Goal: Transaction & Acquisition: Purchase product/service

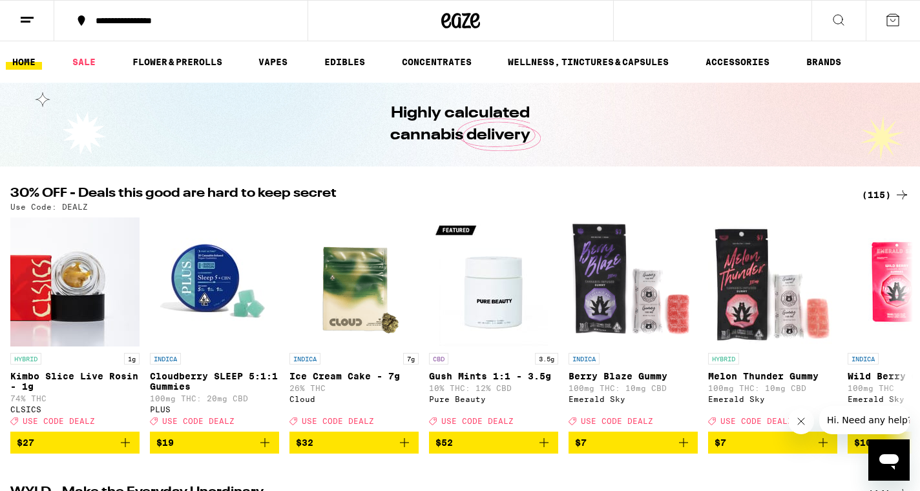
click at [872, 193] on div "(115)" at bounding box center [885, 194] width 48 height 15
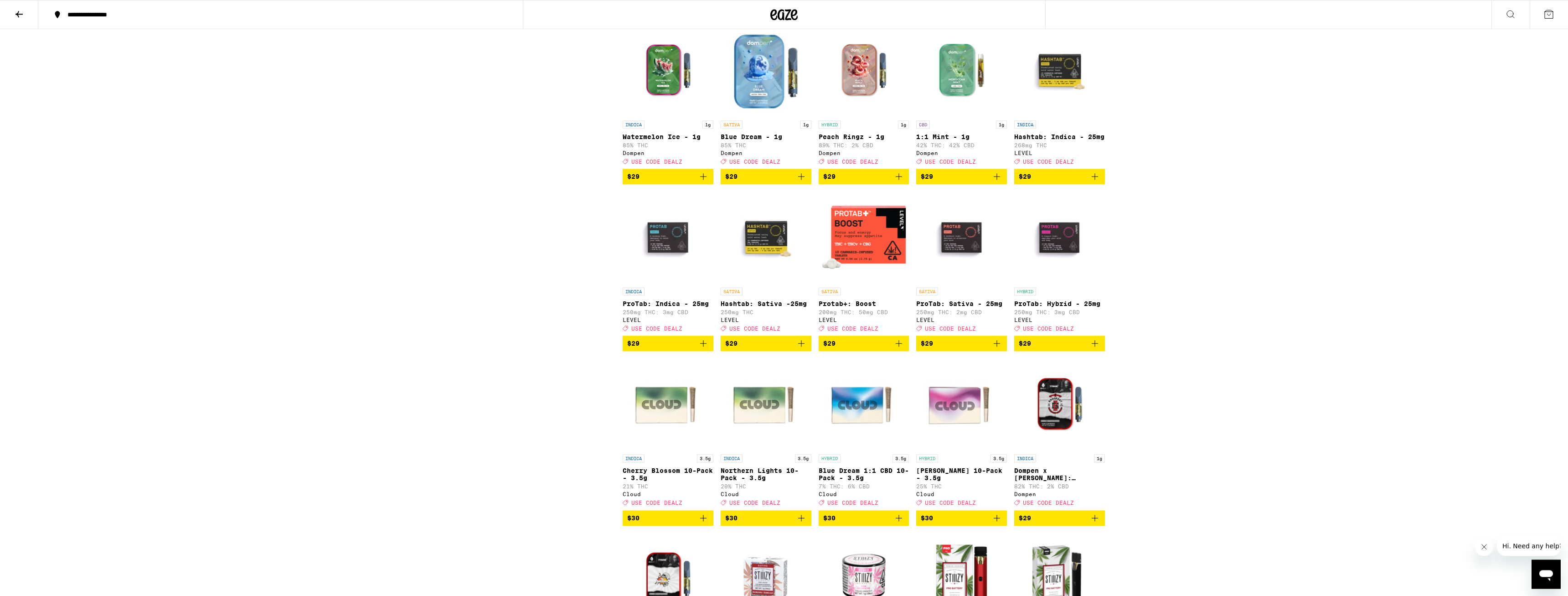
scroll to position [2046, 0]
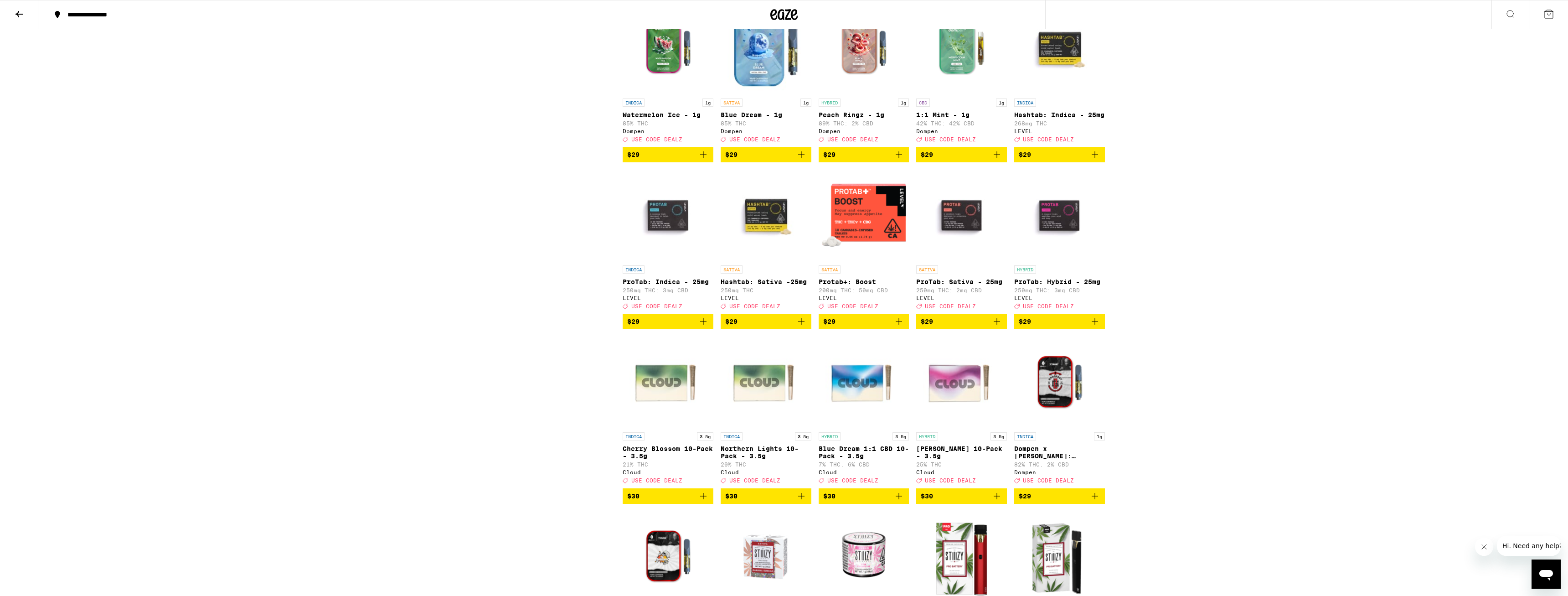
click at [517, 257] on div "Potency Low Medium High Very High Mostly CBD Strain Type CBD CBD Dominant Hybri…" at bounding box center [543, 72] width 160 height 4028
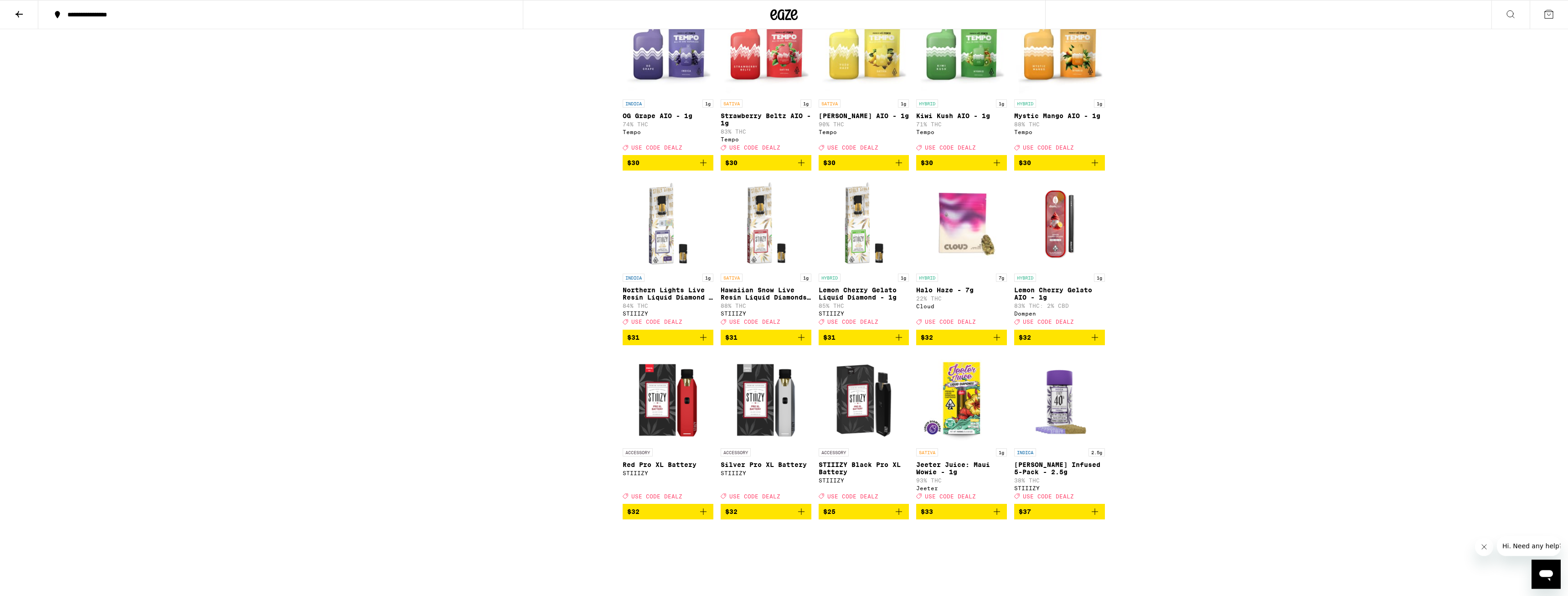
scroll to position [2744, 0]
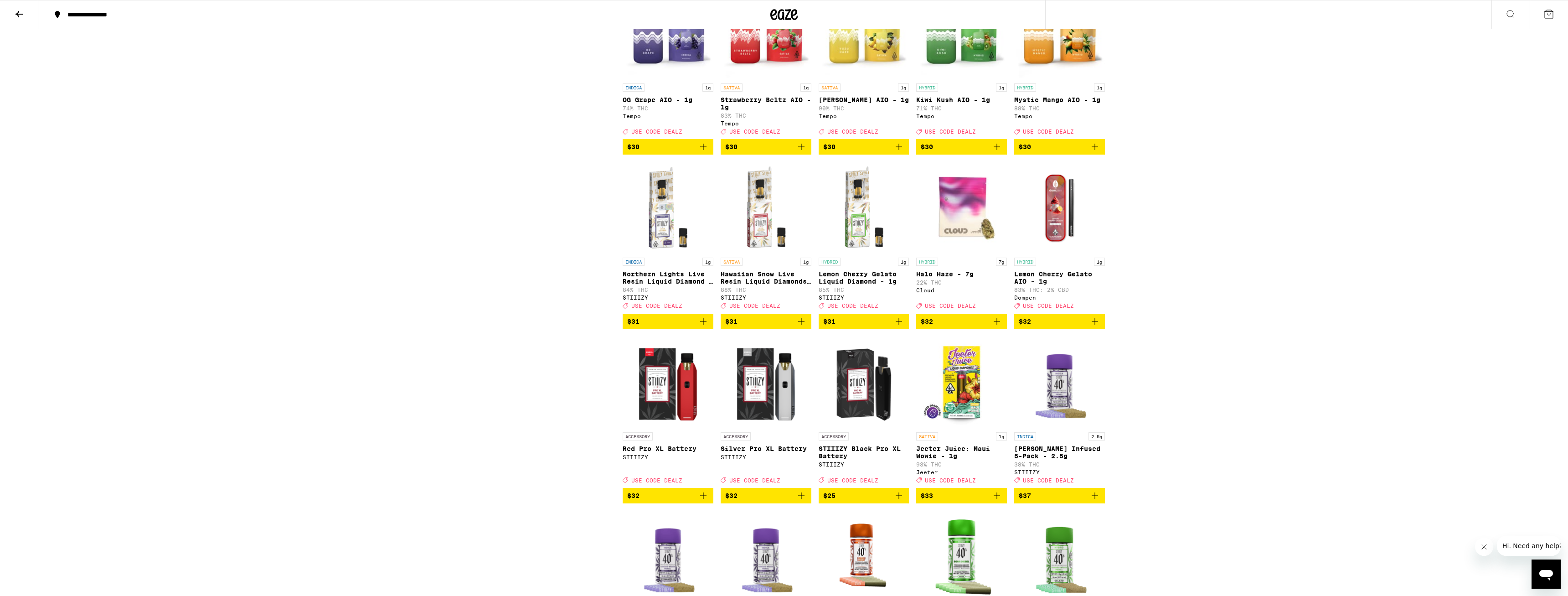
click at [649, 327] on icon "Add to bag" at bounding box center [801, 321] width 11 height 11
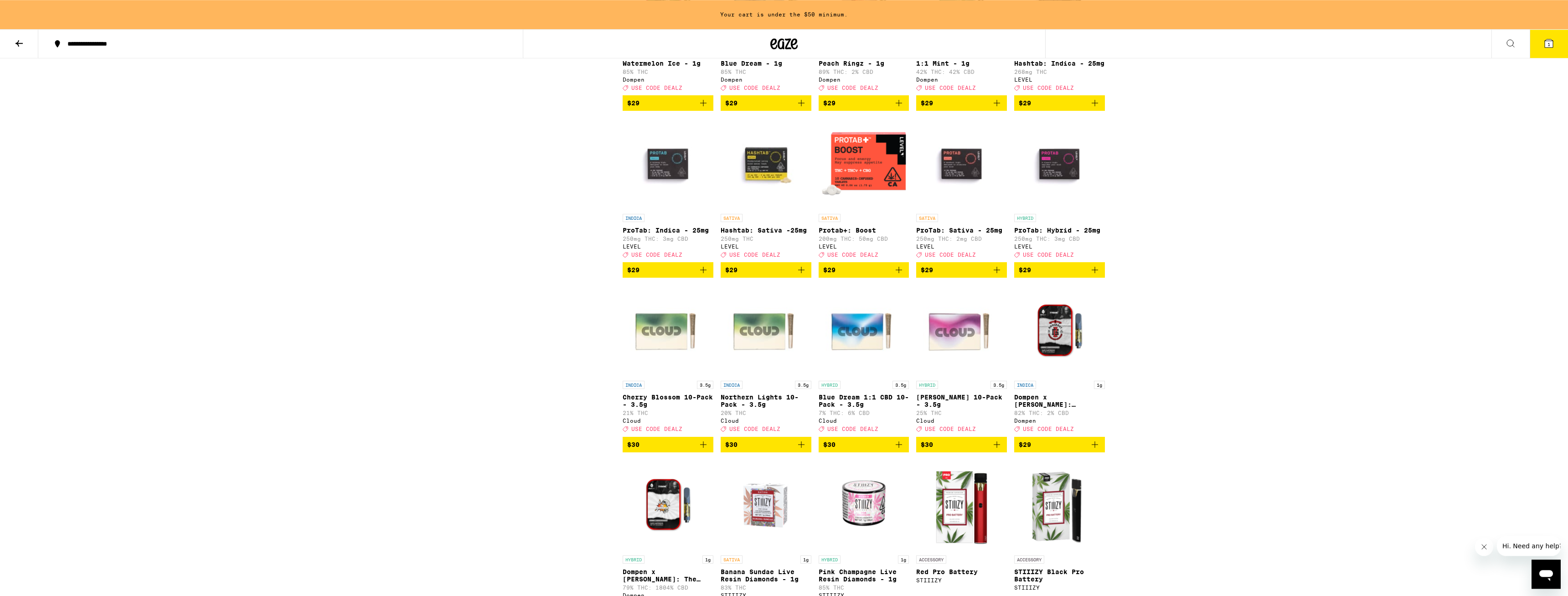
scroll to position [2122, 0]
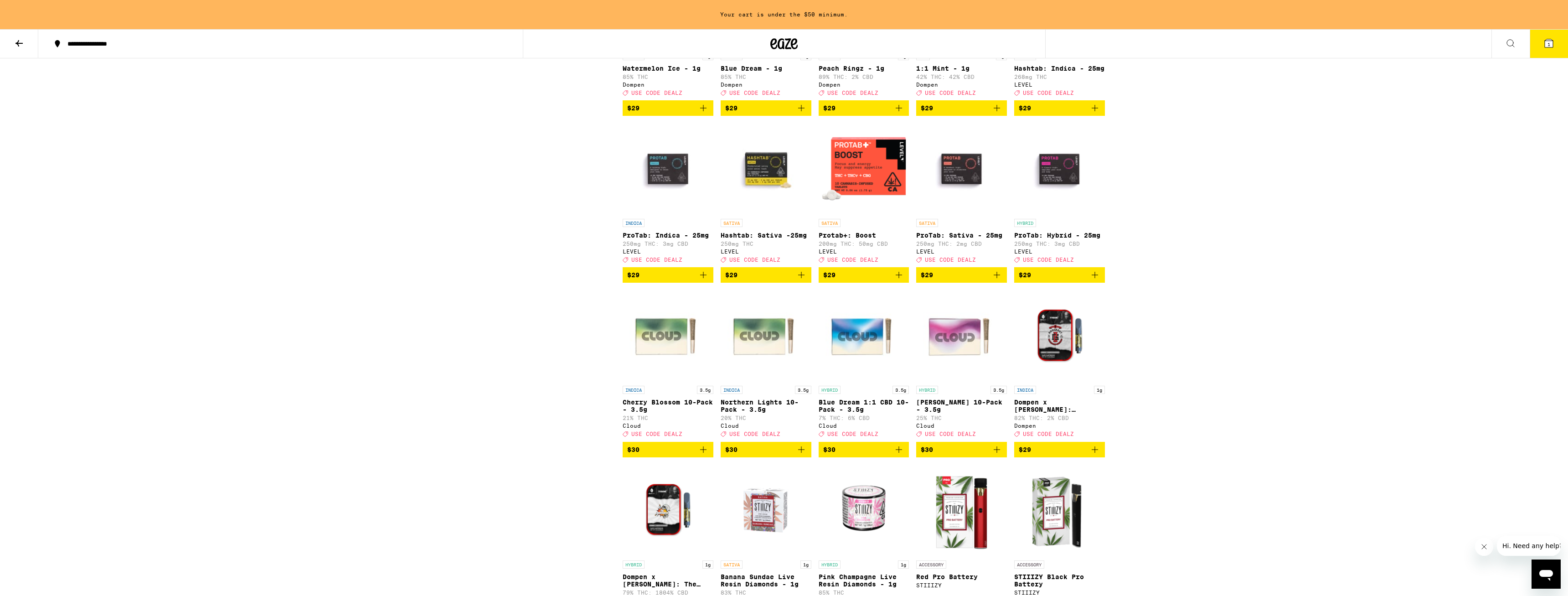
click at [649, 280] on icon "Add to bag" at bounding box center [801, 275] width 11 height 11
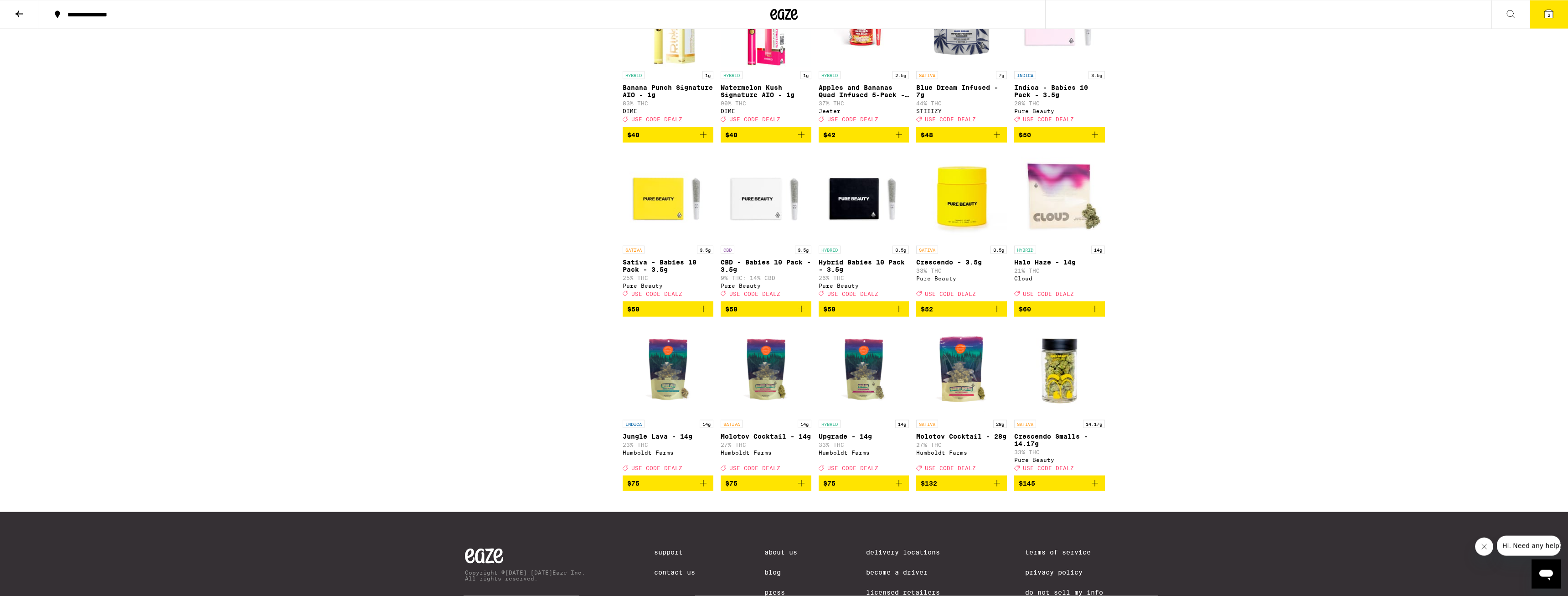
scroll to position [3767, 0]
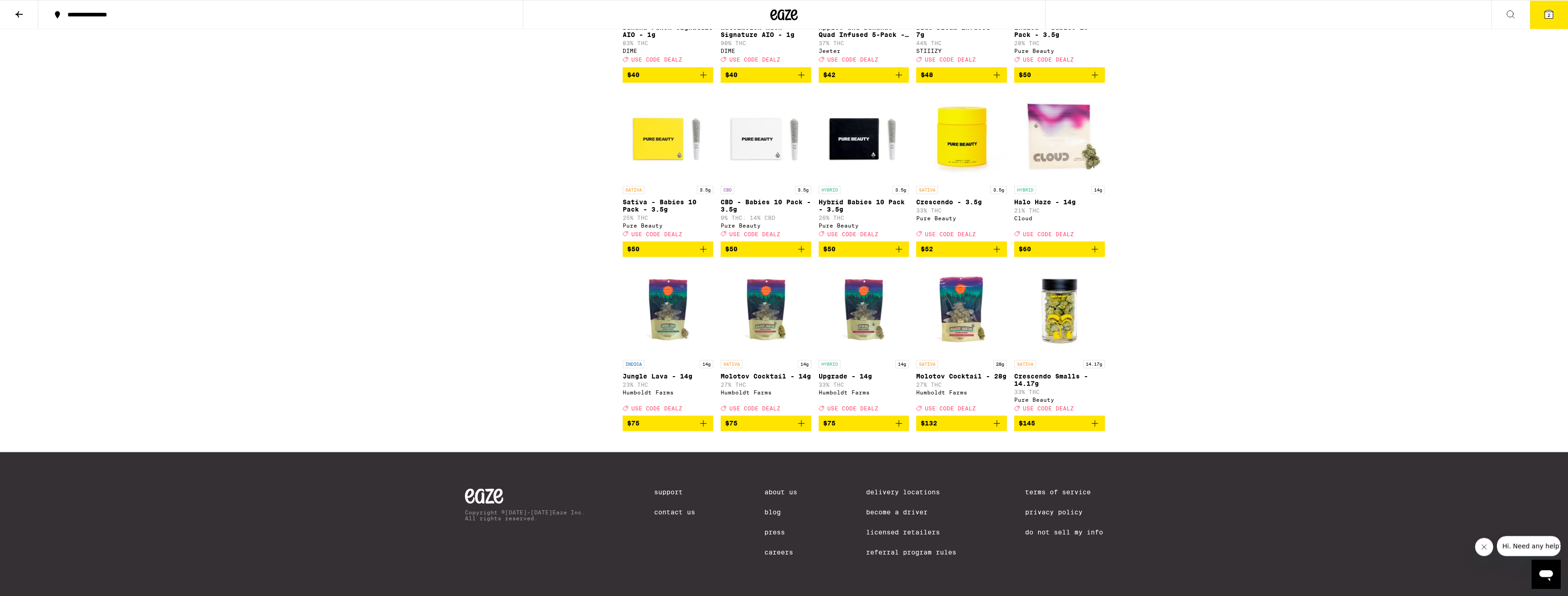
drag, startPoint x: 486, startPoint y: 392, endPoint x: 484, endPoint y: 385, distance: 7.3
drag, startPoint x: 510, startPoint y: 350, endPoint x: 513, endPoint y: 333, distance: 17.3
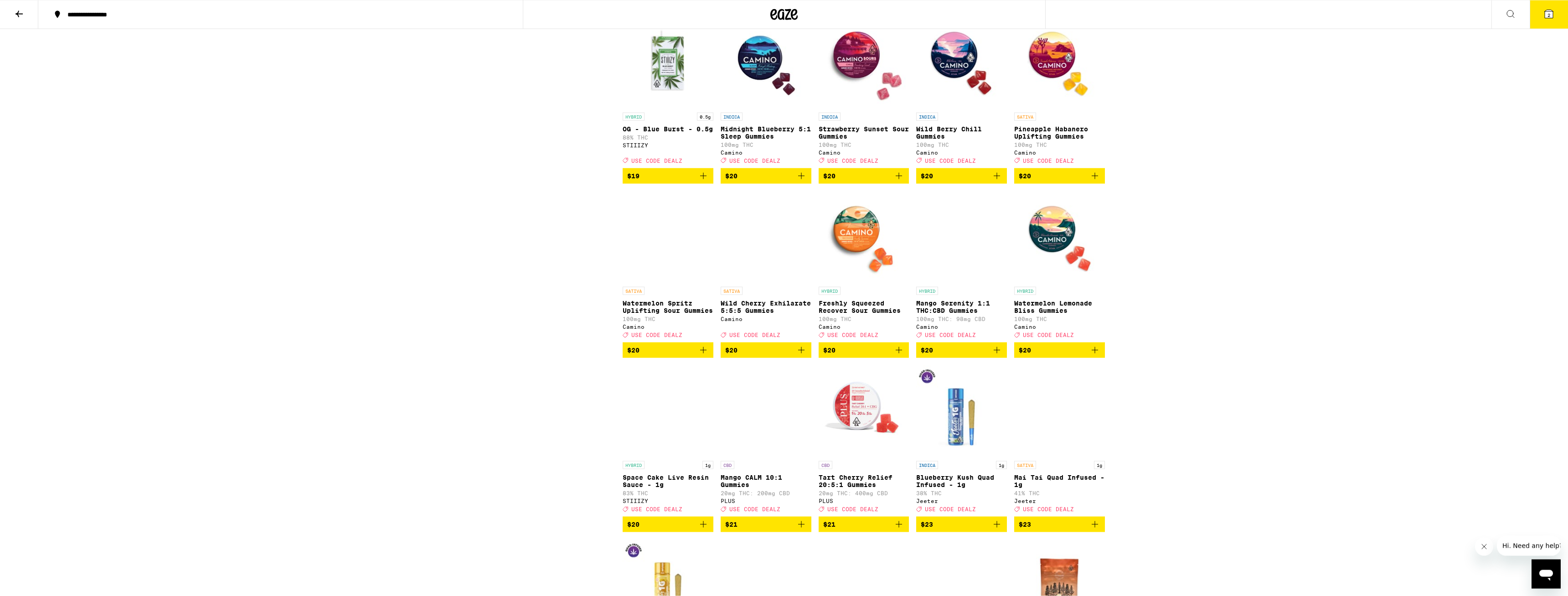
scroll to position [0, 0]
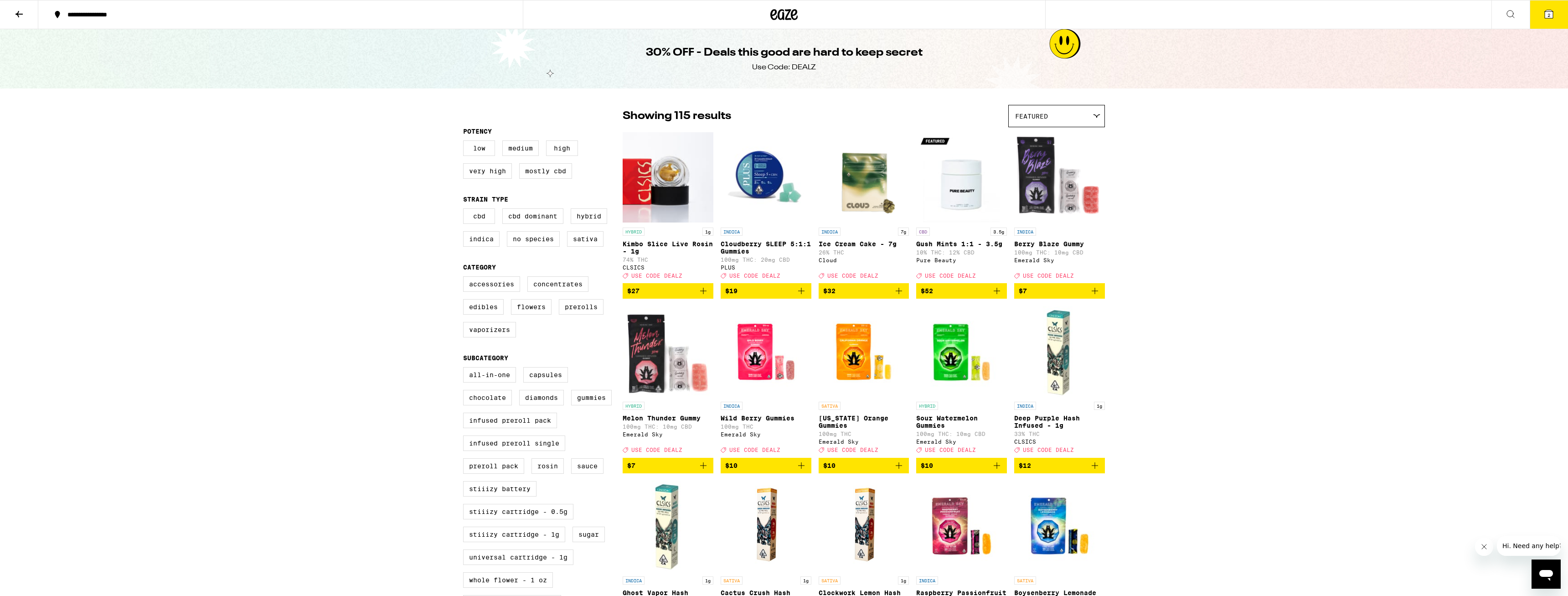
drag, startPoint x: 561, startPoint y: 340, endPoint x: 544, endPoint y: 153, distance: 187.8
click at [580, 314] on label "Prerolls" at bounding box center [581, 307] width 44 height 16
click at [465, 278] on input "Prerolls" at bounding box center [465, 278] width 1 height 1
checkbox input "true"
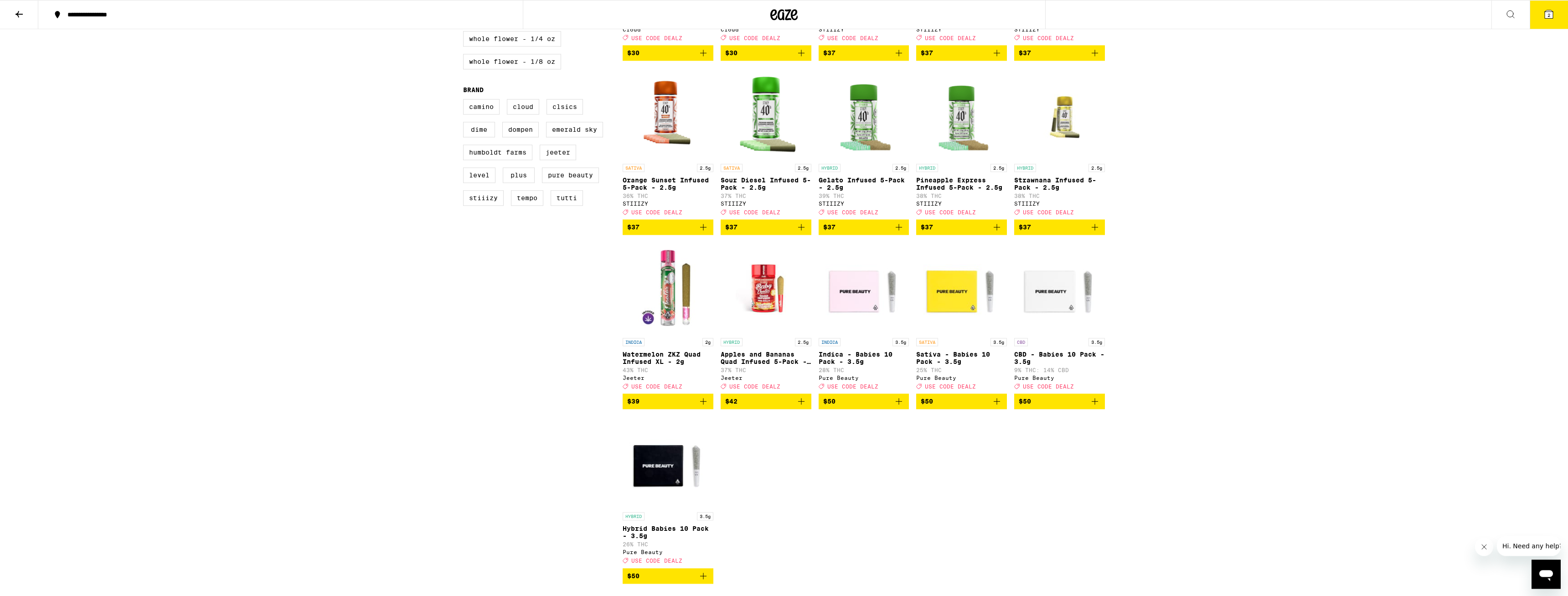
scroll to position [651, 0]
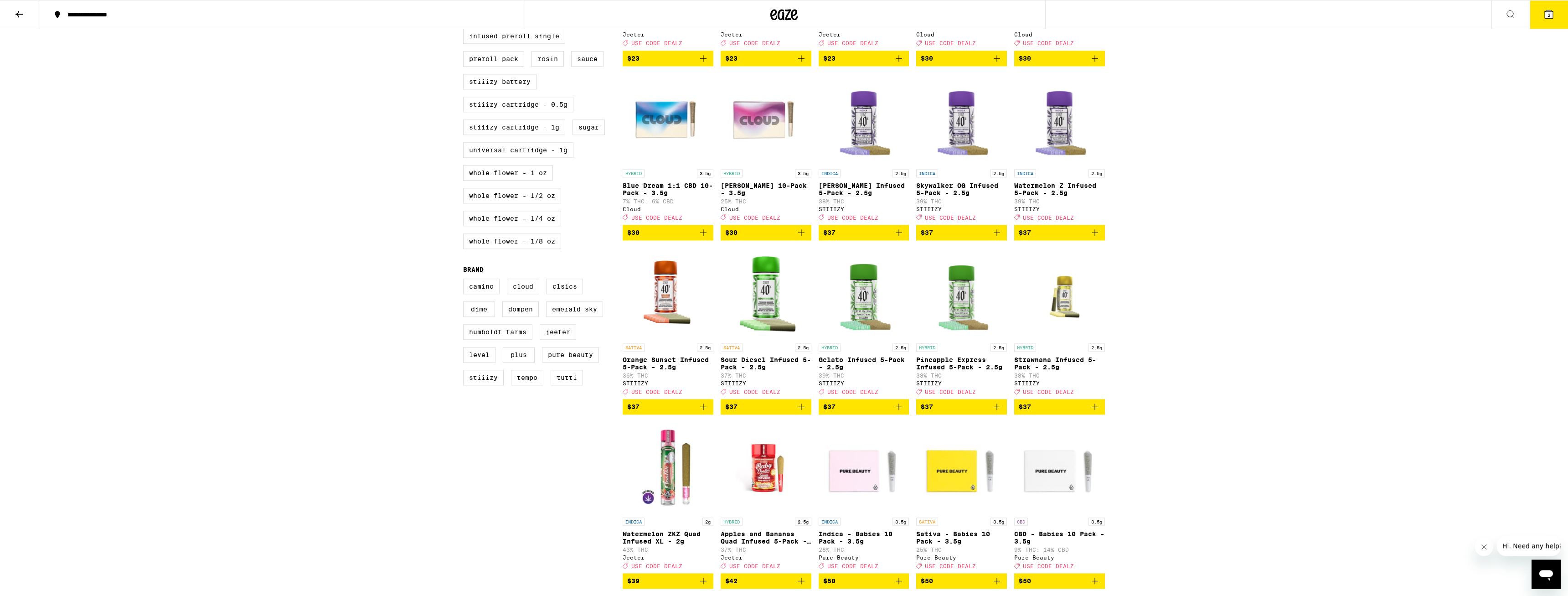
drag, startPoint x: 407, startPoint y: 321, endPoint x: 396, endPoint y: 278, distance: 44.4
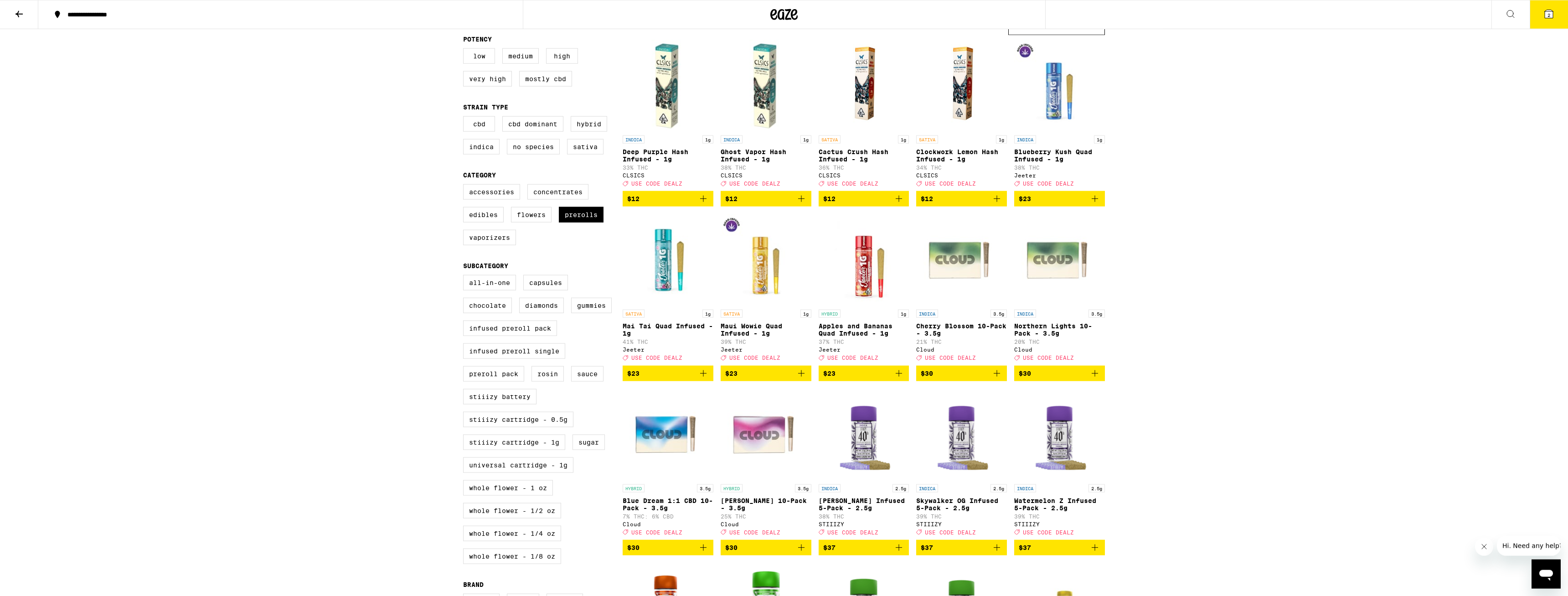
scroll to position [0, 0]
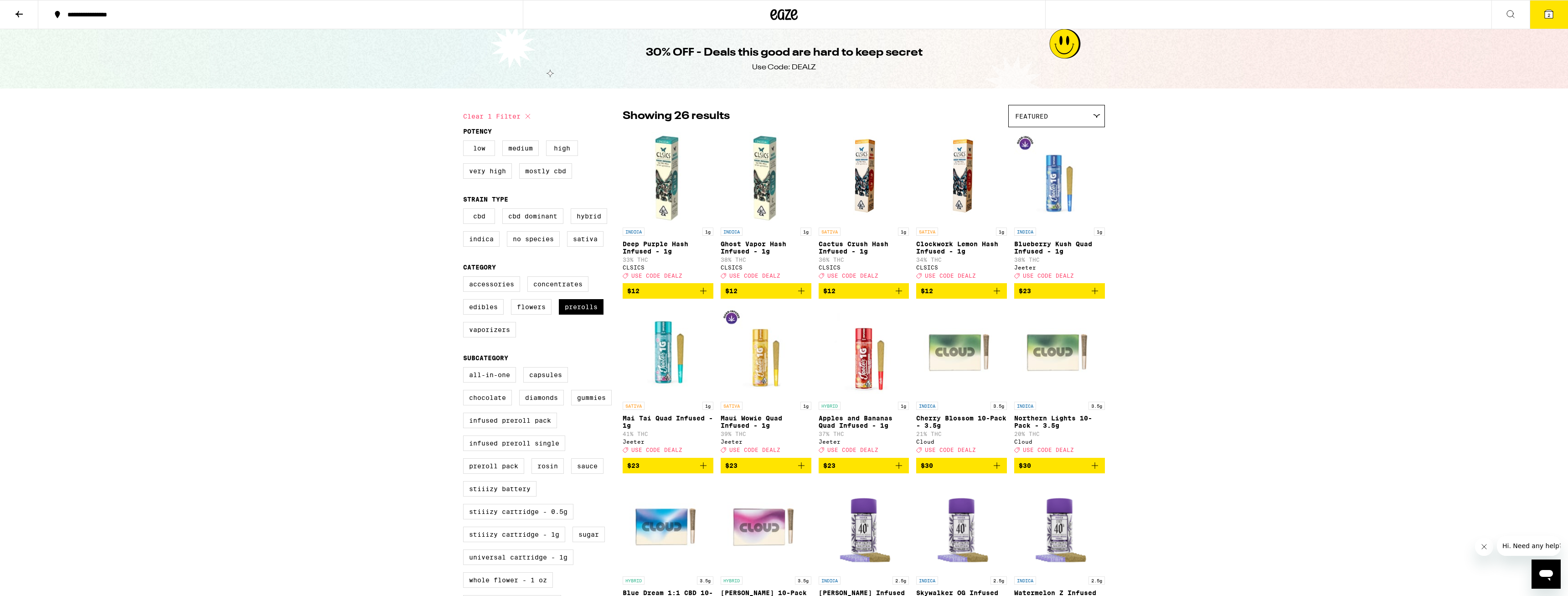
drag, startPoint x: 381, startPoint y: 289, endPoint x: 366, endPoint y: 143, distance: 146.8
click at [8, 13] on button at bounding box center [19, 15] width 38 height 29
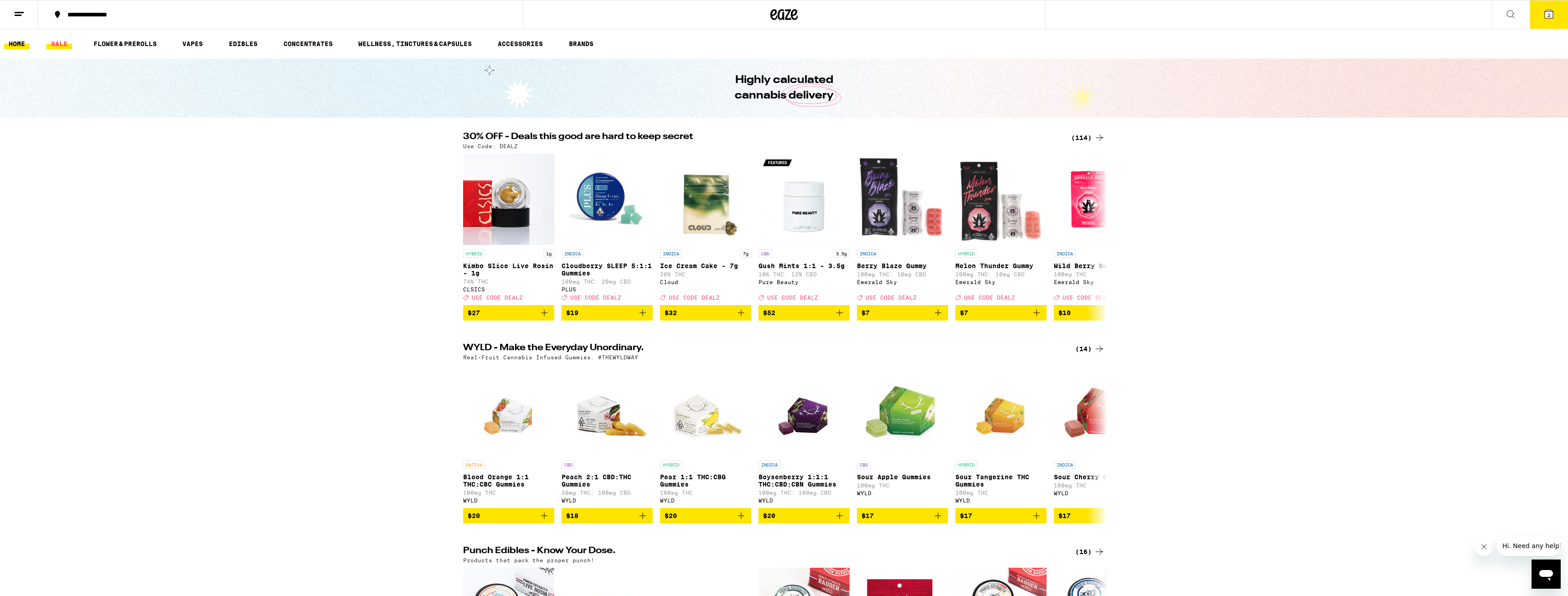
click at [64, 44] on link "SALE" at bounding box center [59, 43] width 25 height 11
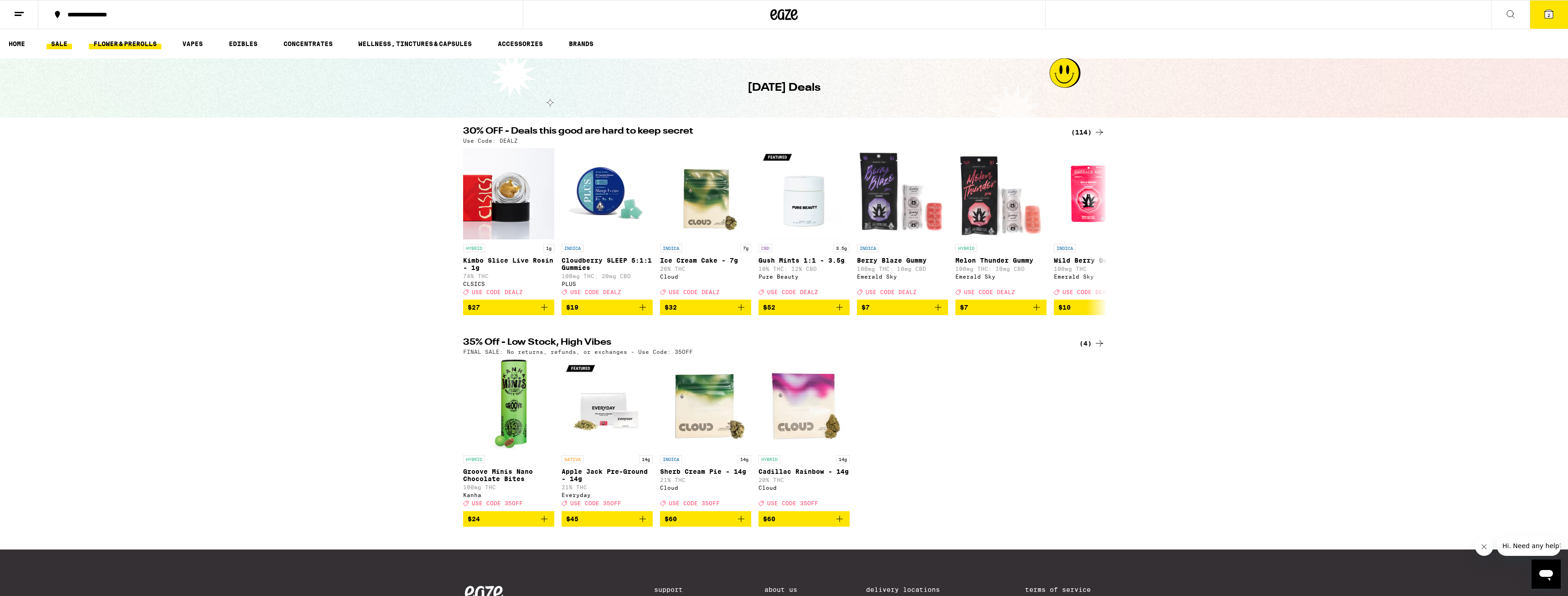
click at [114, 40] on link "FLOWER & PREROLLS" at bounding box center [125, 43] width 73 height 11
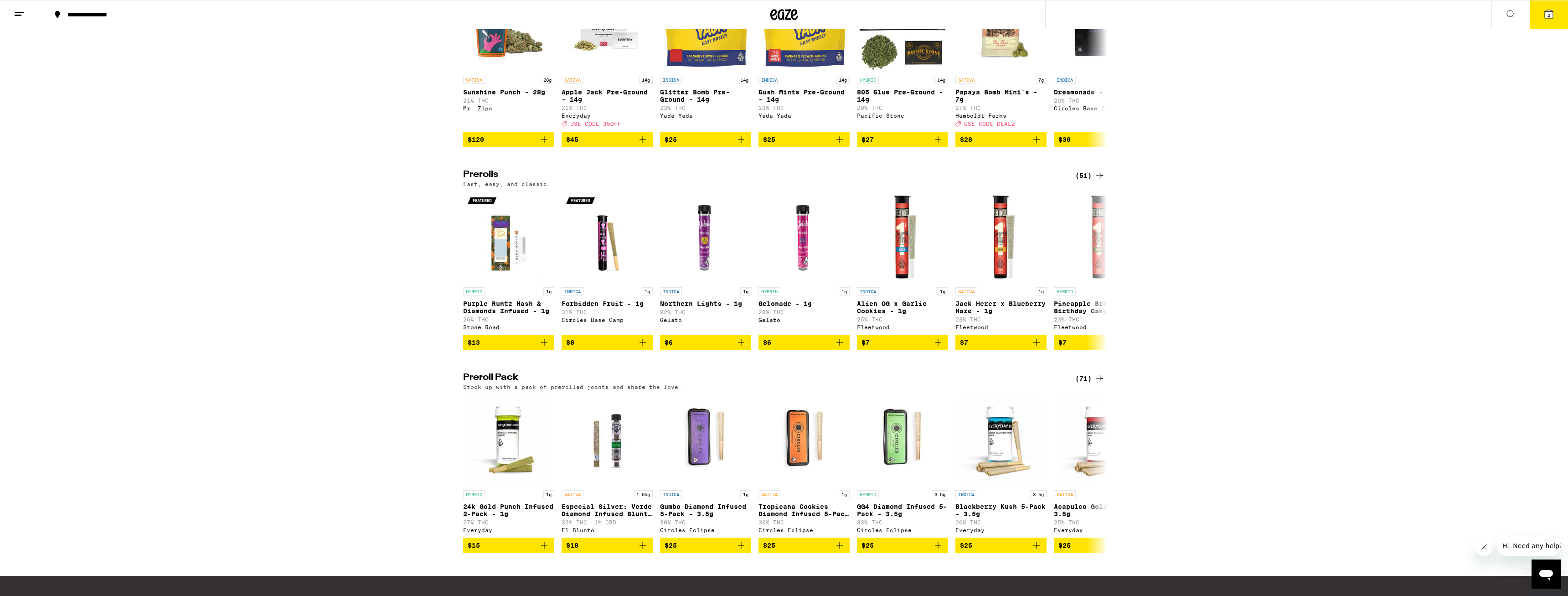
scroll to position [527, 0]
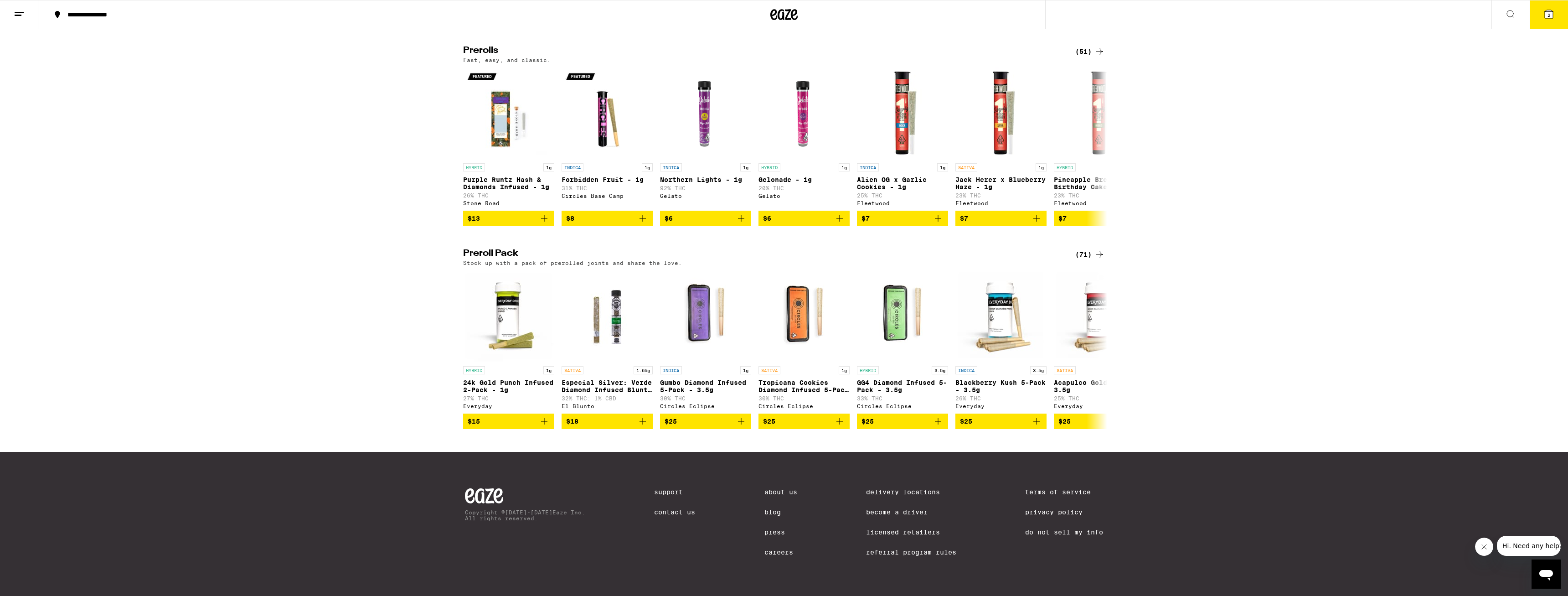
click at [649, 249] on div "(71)" at bounding box center [1090, 254] width 30 height 11
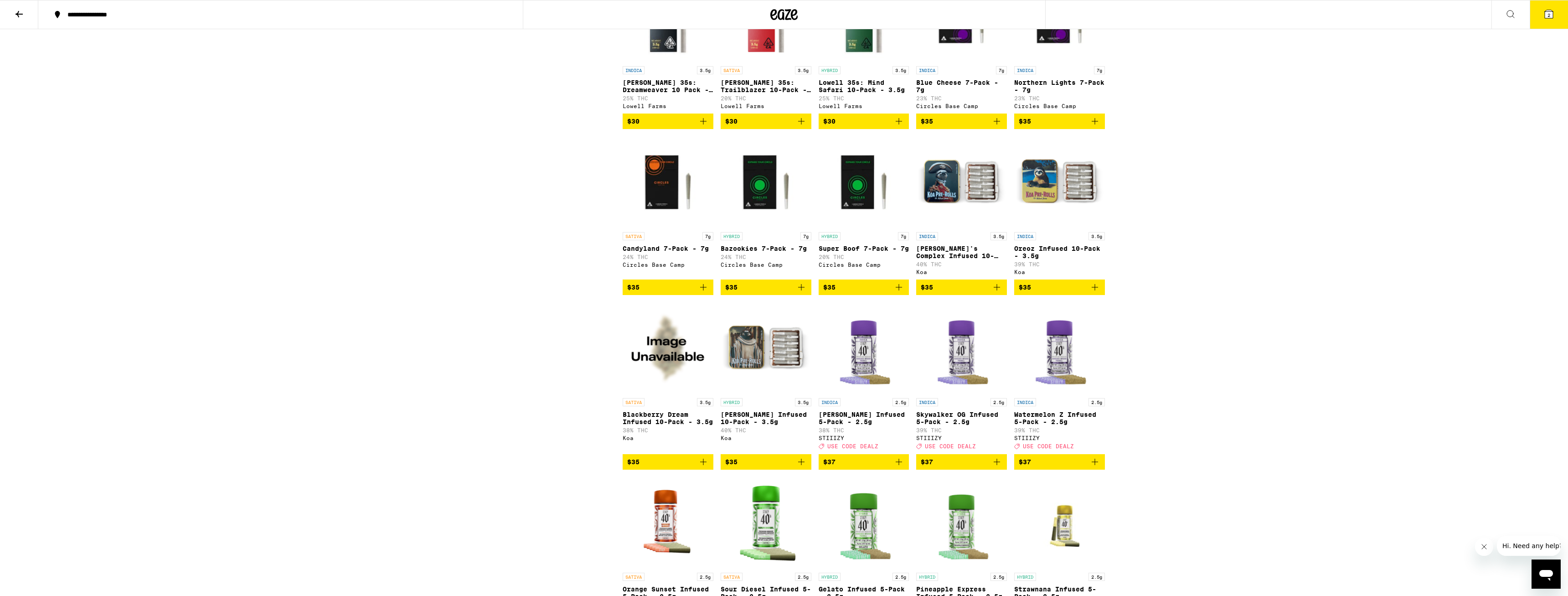
scroll to position [838, 0]
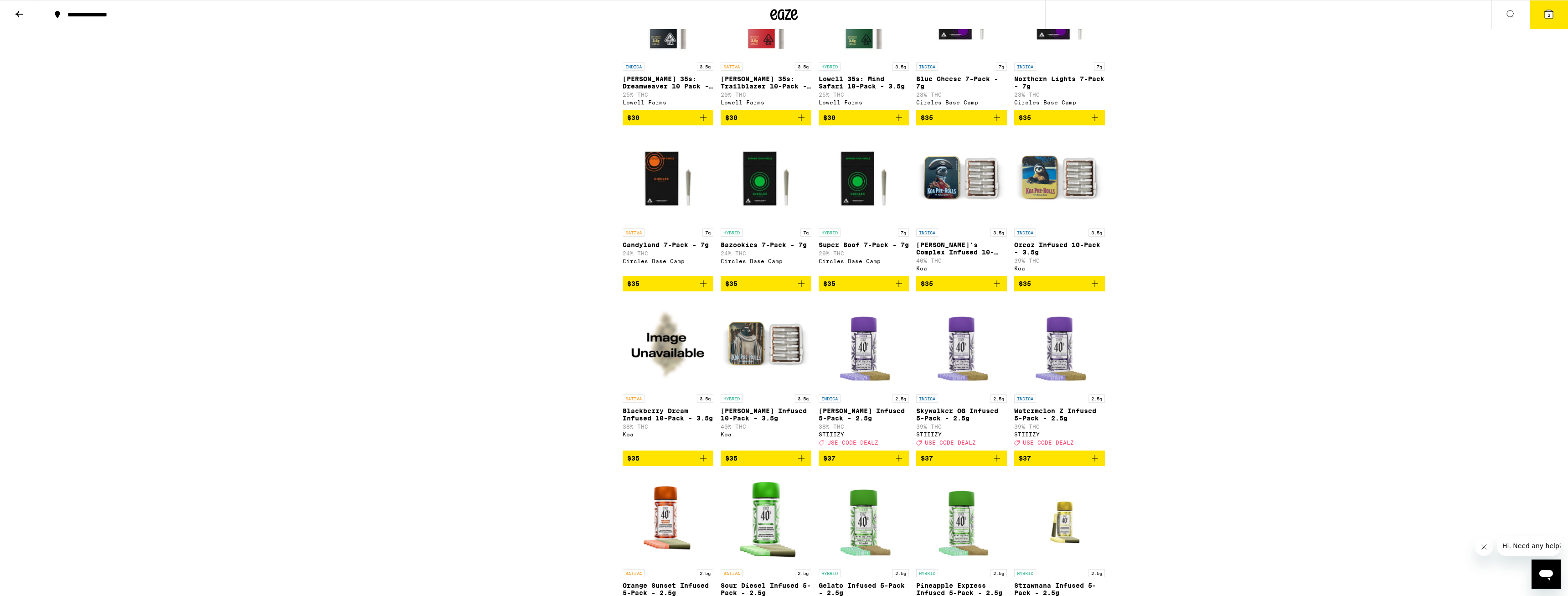
click at [649, 347] on icon "Add to bag" at bounding box center [801, 458] width 11 height 11
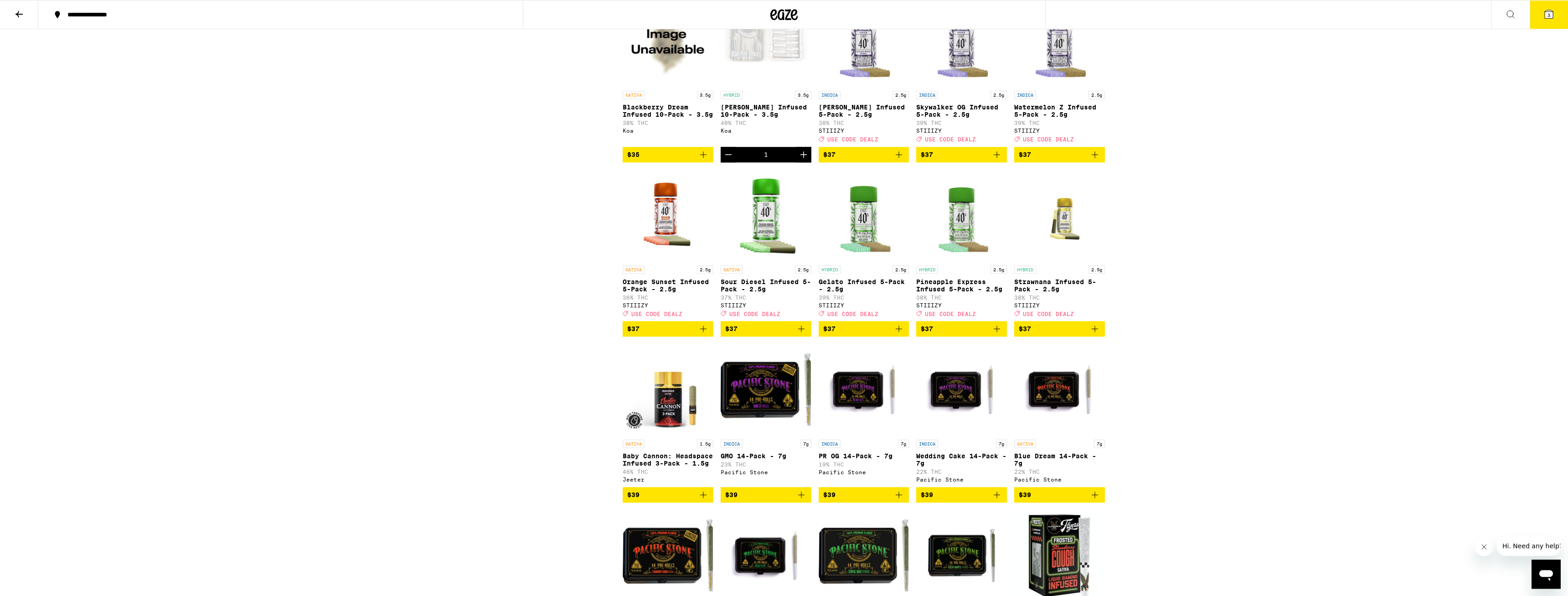
scroll to position [1116, 0]
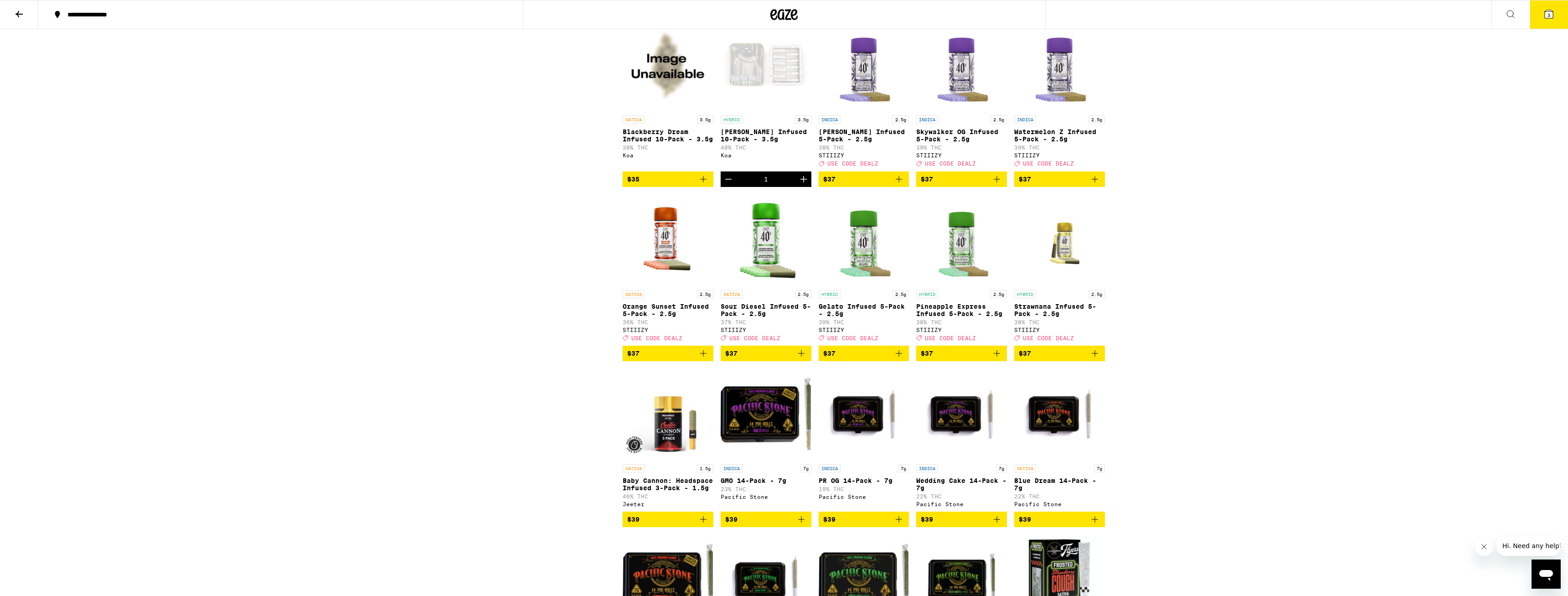
click at [649, 107] on div "Open page for Julius Caesar Infused 10-Pack - 3.5g from Koa" at bounding box center [766, 65] width 91 height 91
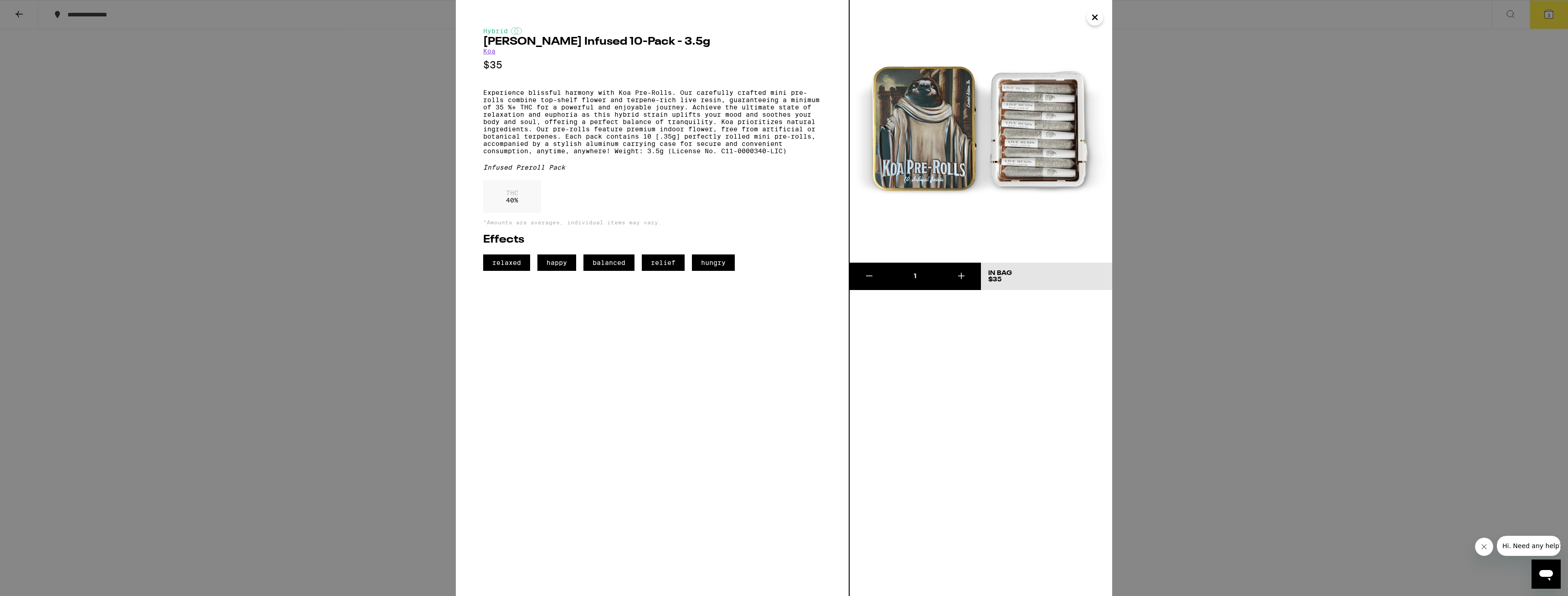
click at [389, 278] on div "Hybrid [PERSON_NAME] Infused 10-Pack - 3.5g Koa $35 Experience blissful harmony…" at bounding box center [784, 298] width 1568 height 596
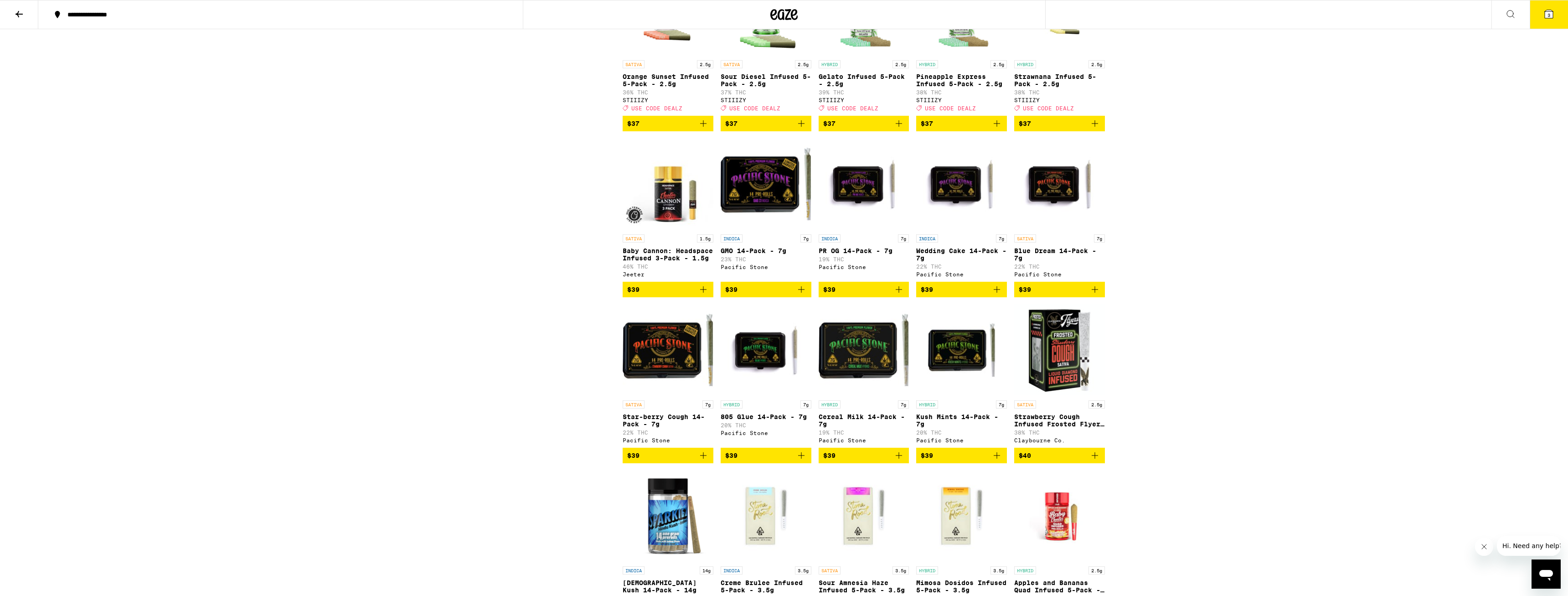
scroll to position [1349, 0]
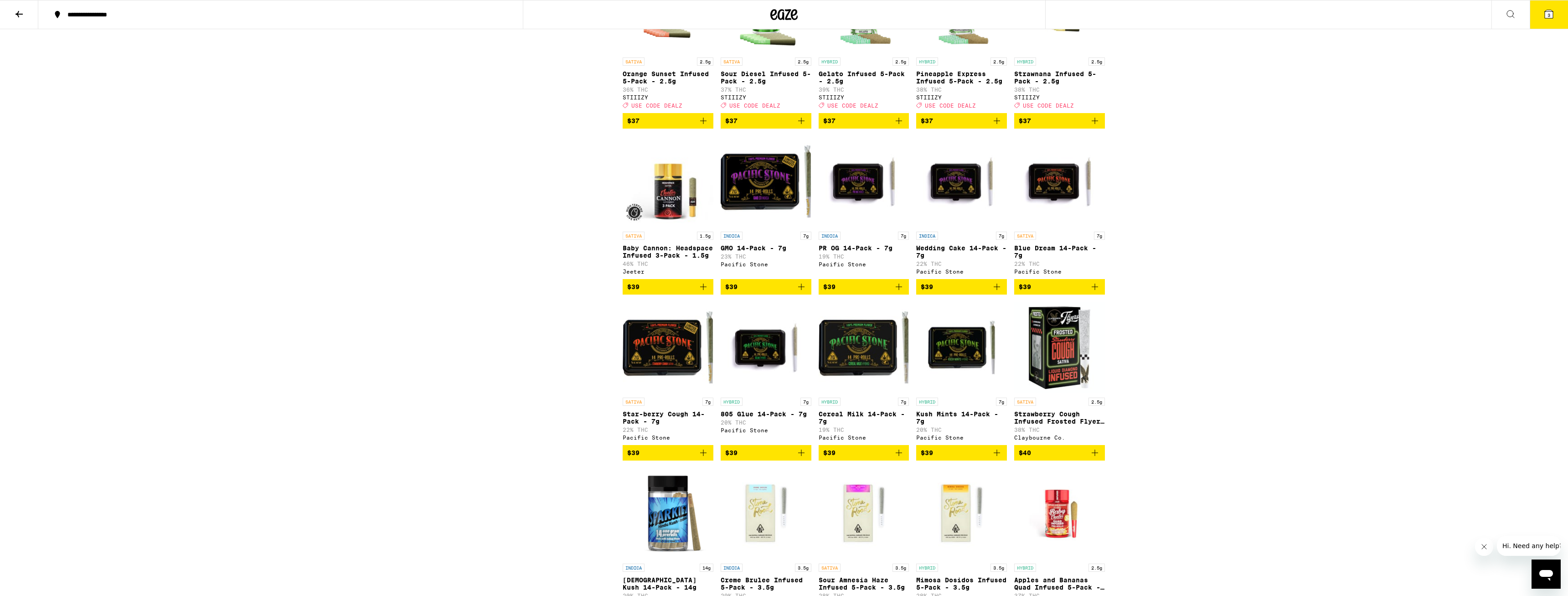
click at [649, 292] on icon "Add to bag" at bounding box center [1094, 286] width 11 height 11
click at [649, 14] on span "4" at bounding box center [1549, 15] width 3 height 6
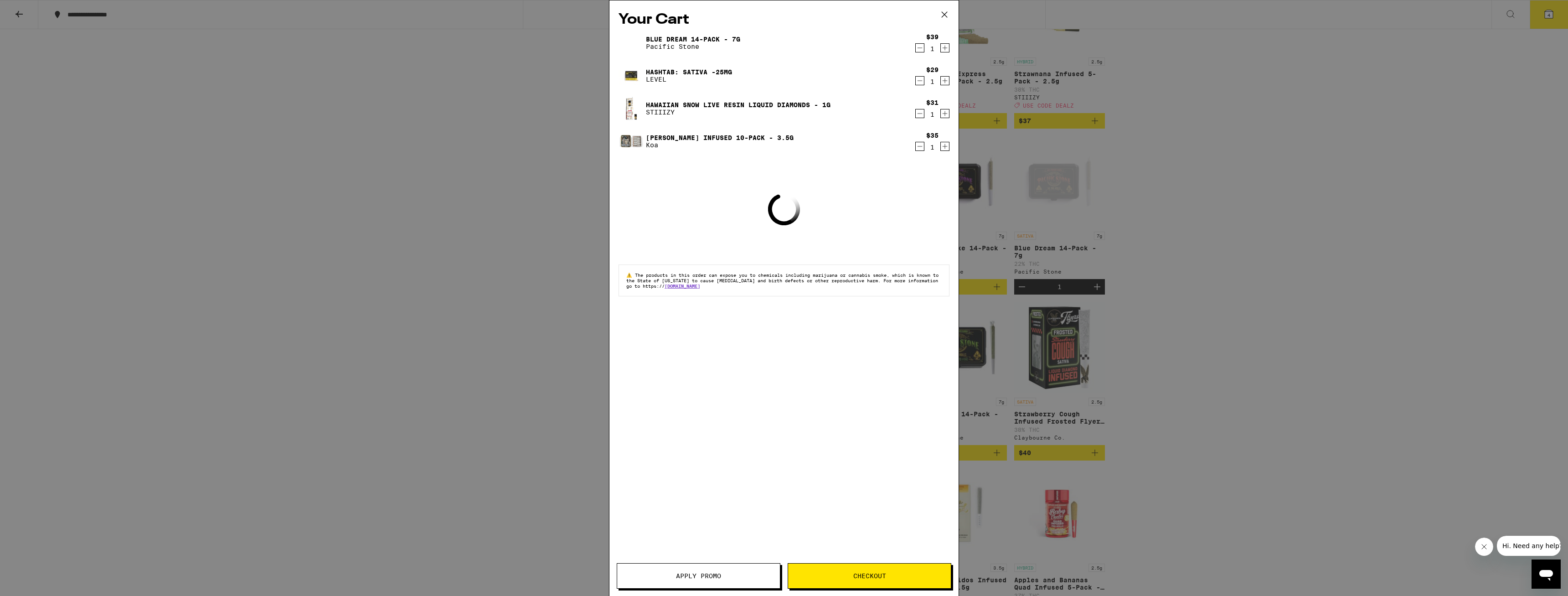
click at [649, 347] on span "Apply Promo" at bounding box center [698, 576] width 163 height 6
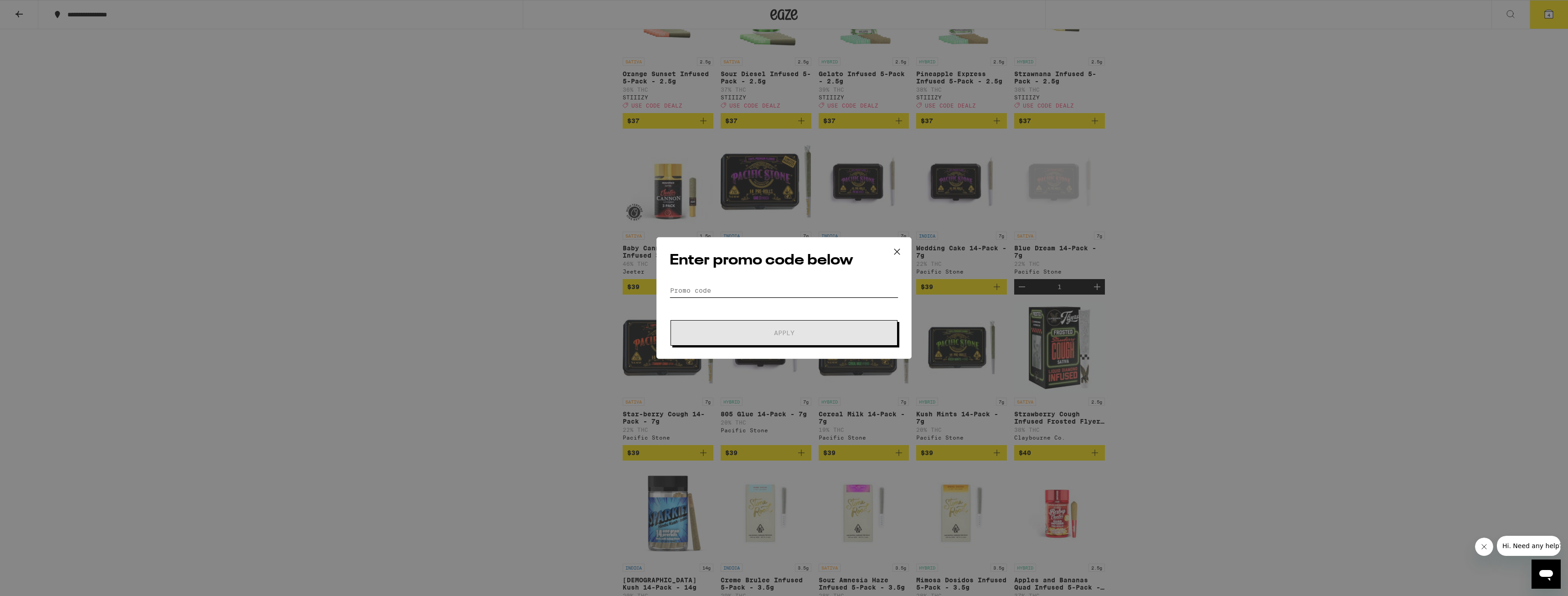
click at [649, 287] on input "Promo Code" at bounding box center [784, 290] width 229 height 13
type input "DEALZ"
click at [649, 320] on button "Apply" at bounding box center [784, 333] width 227 height 25
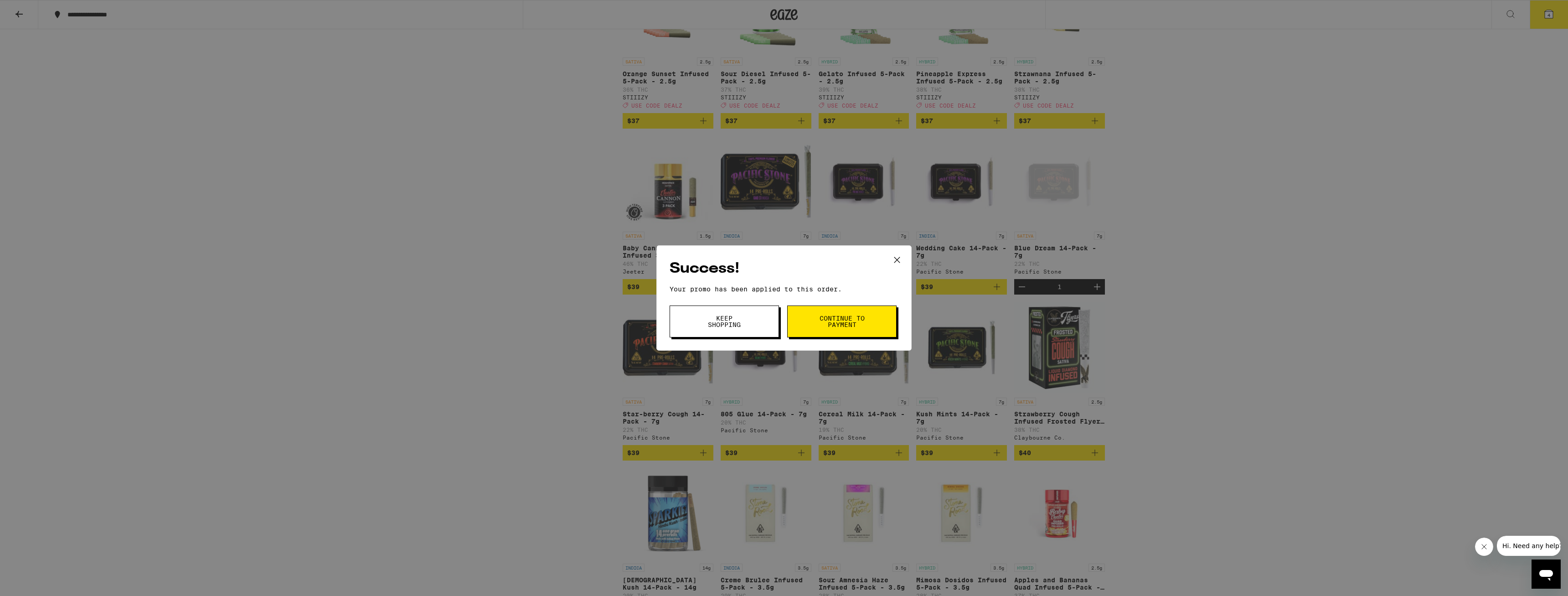
click at [649, 328] on span "Continue to payment" at bounding box center [842, 321] width 47 height 13
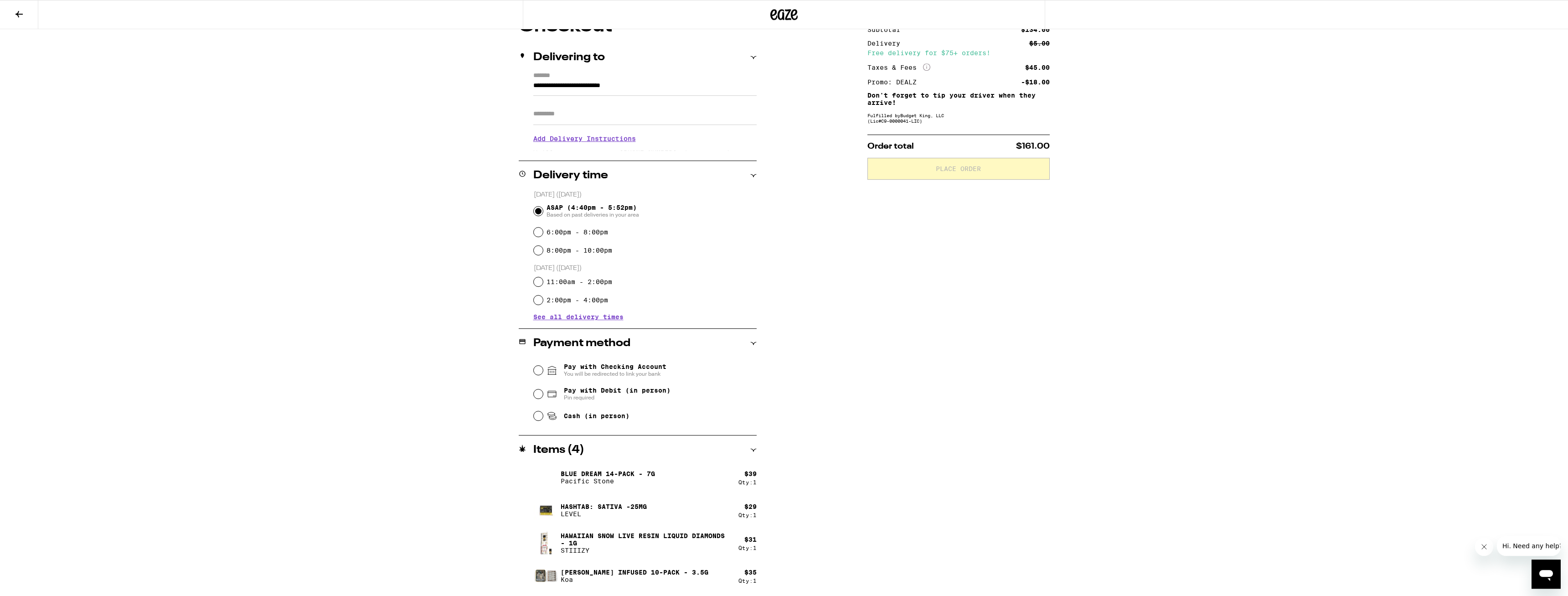
scroll to position [93, 0]
click at [451, 312] on div "**********" at bounding box center [784, 251] width 1568 height 689
click at [537, 347] on input "Pay with Debit (in person) Pin required" at bounding box center [538, 393] width 9 height 9
radio input "true"
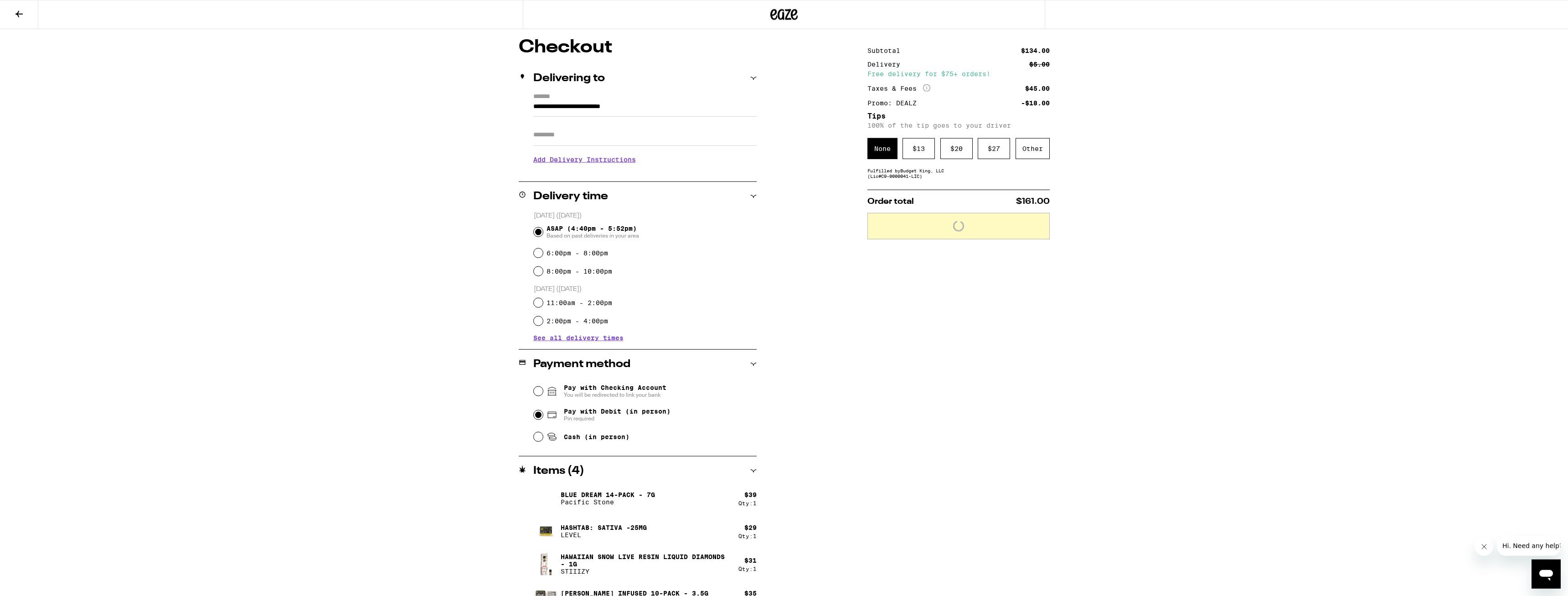
scroll to position [0, 0]
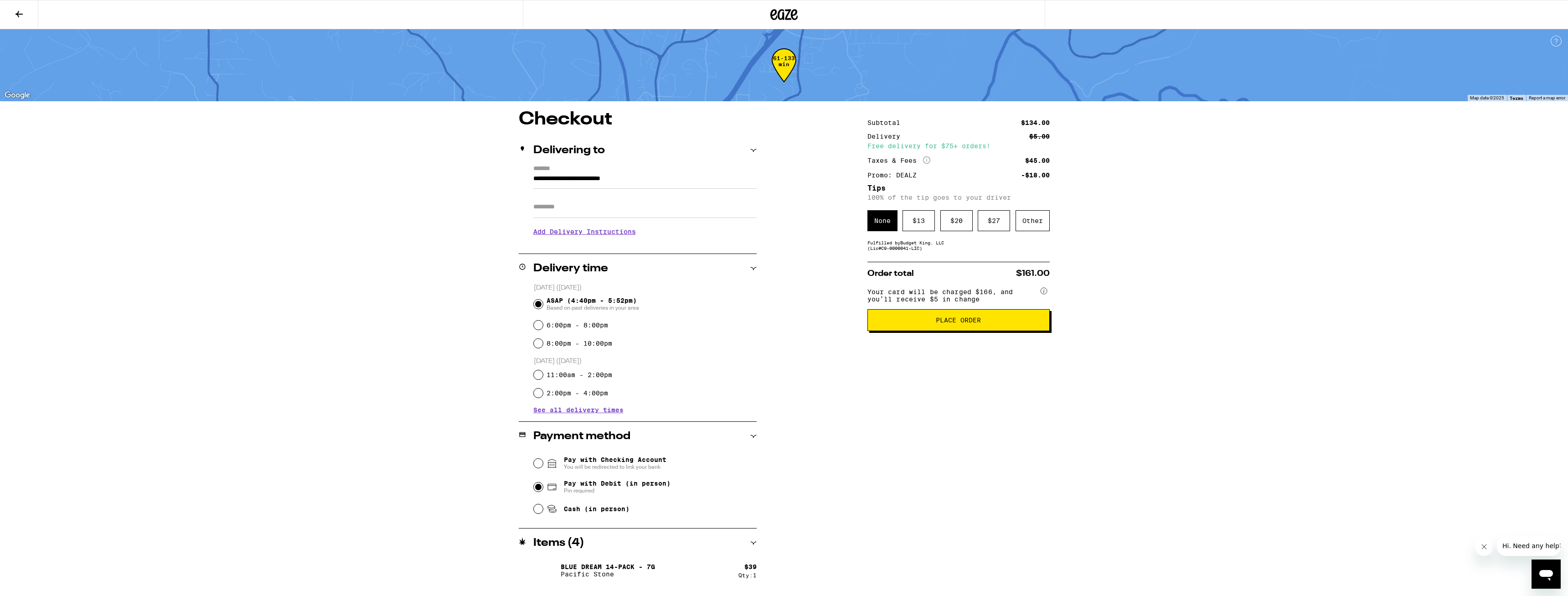
click at [649, 203] on input "Apt/Suite" at bounding box center [645, 207] width 223 height 22
click at [649, 209] on input "Apt/Suite" at bounding box center [645, 207] width 223 height 22
click at [649, 153] on icon at bounding box center [753, 150] width 6 height 6
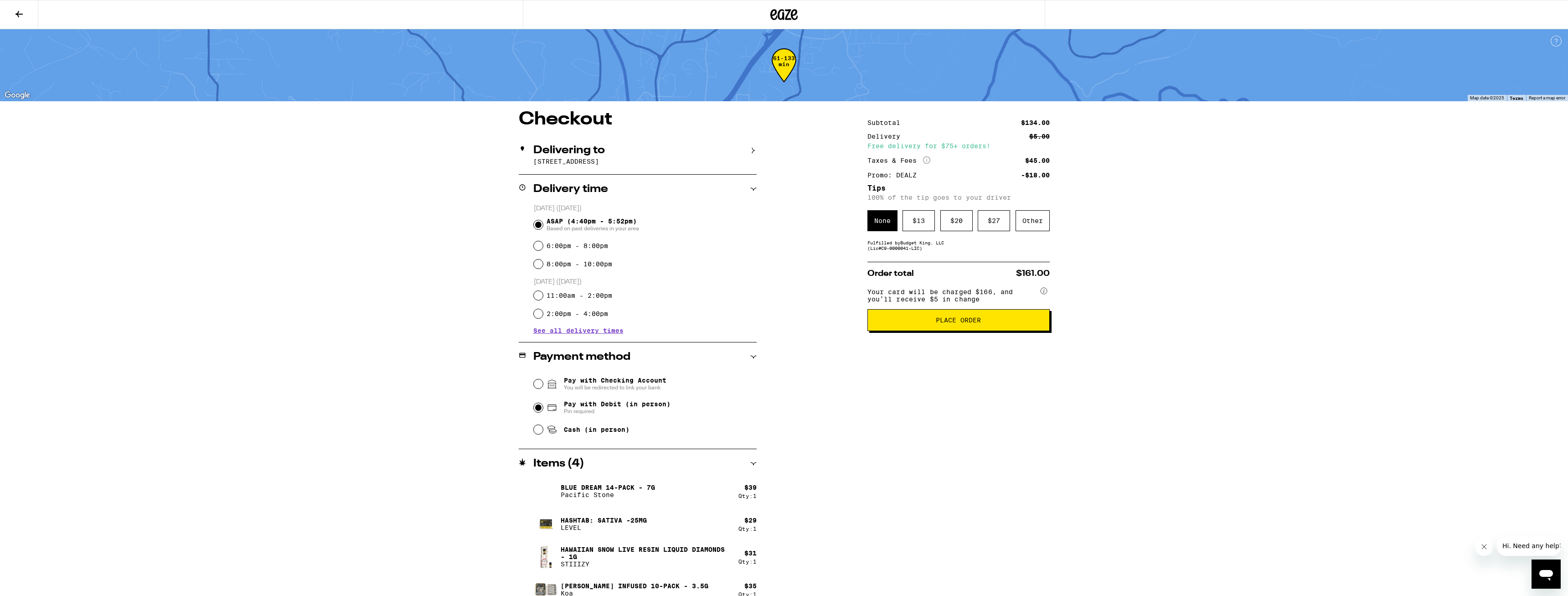
click at [649, 153] on icon at bounding box center [753, 150] width 6 height 6
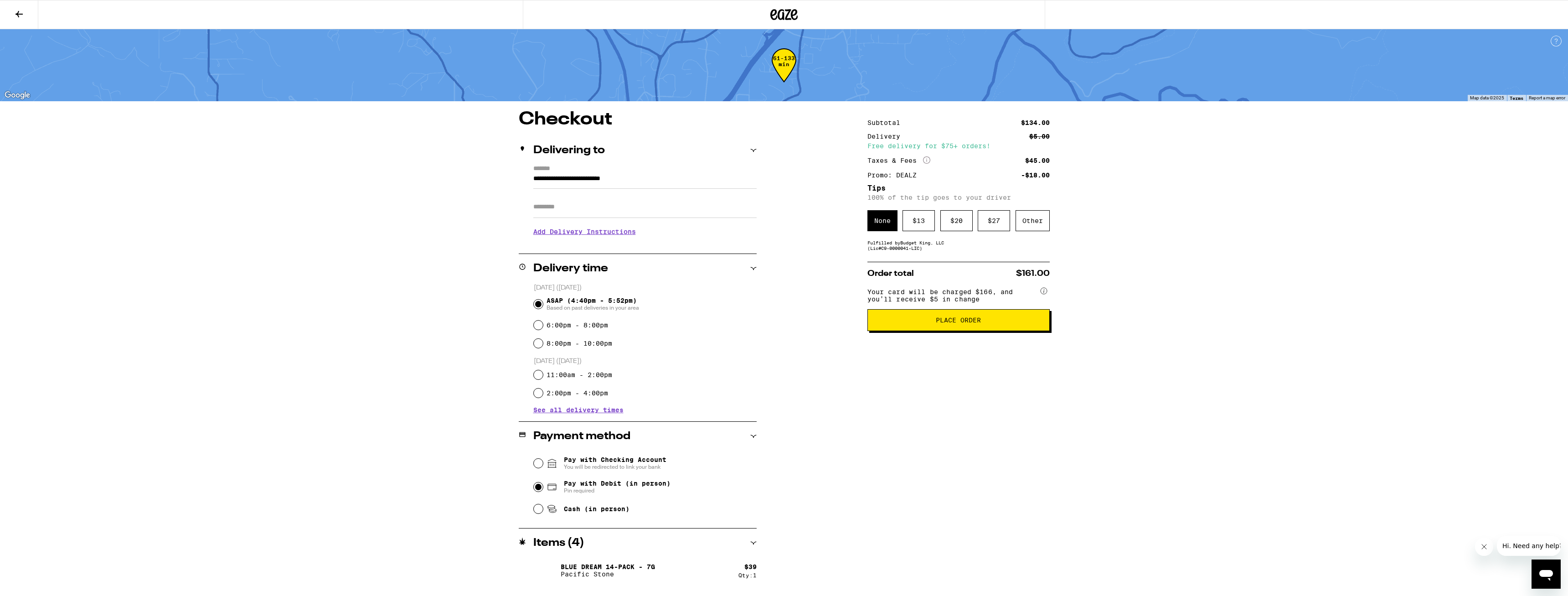
click at [649, 202] on input "Apt/Suite" at bounding box center [645, 207] width 223 height 22
type input "******"
click at [649, 246] on h3 "Add Delivery Instructions" at bounding box center [645, 239] width 223 height 21
click at [591, 185] on input "**********" at bounding box center [645, 181] width 223 height 16
click at [649, 186] on div "**********" at bounding box center [784, 402] width 657 height 584
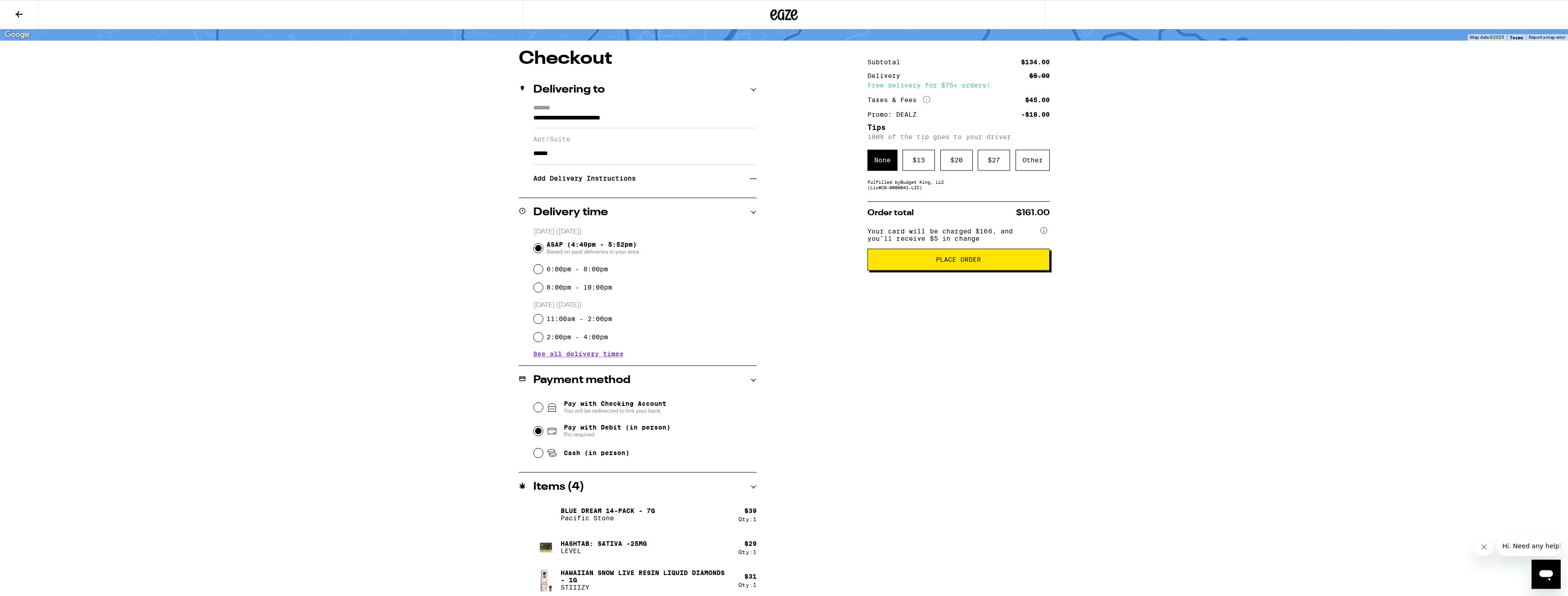
scroll to position [52, 0]
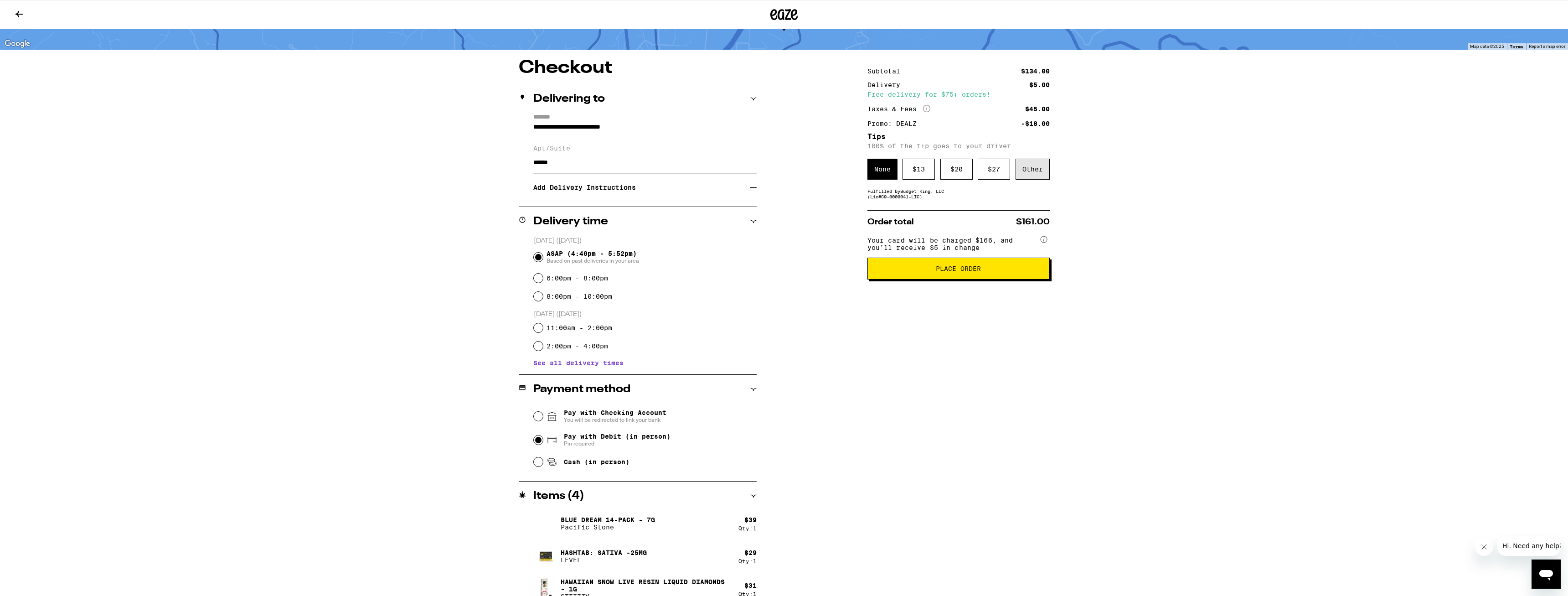
click at [649, 176] on div "Other" at bounding box center [1033, 169] width 34 height 21
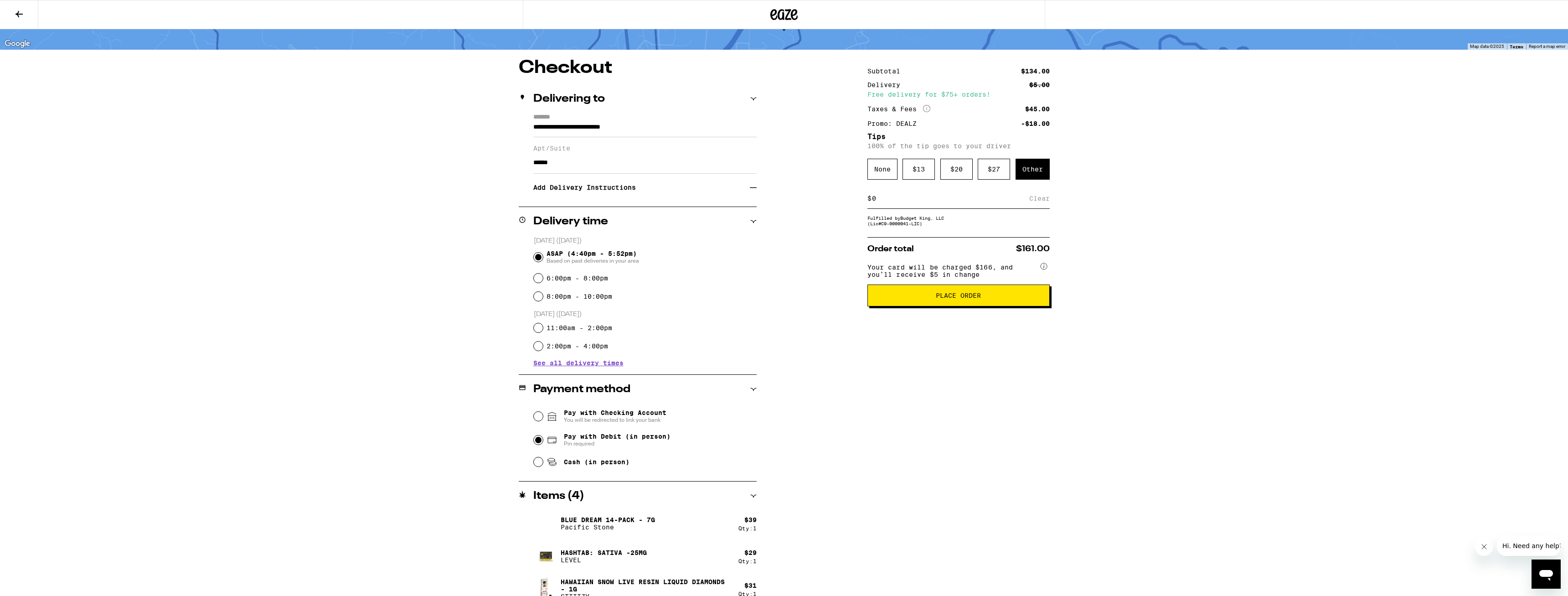
click at [649, 202] on input at bounding box center [950, 198] width 157 height 8
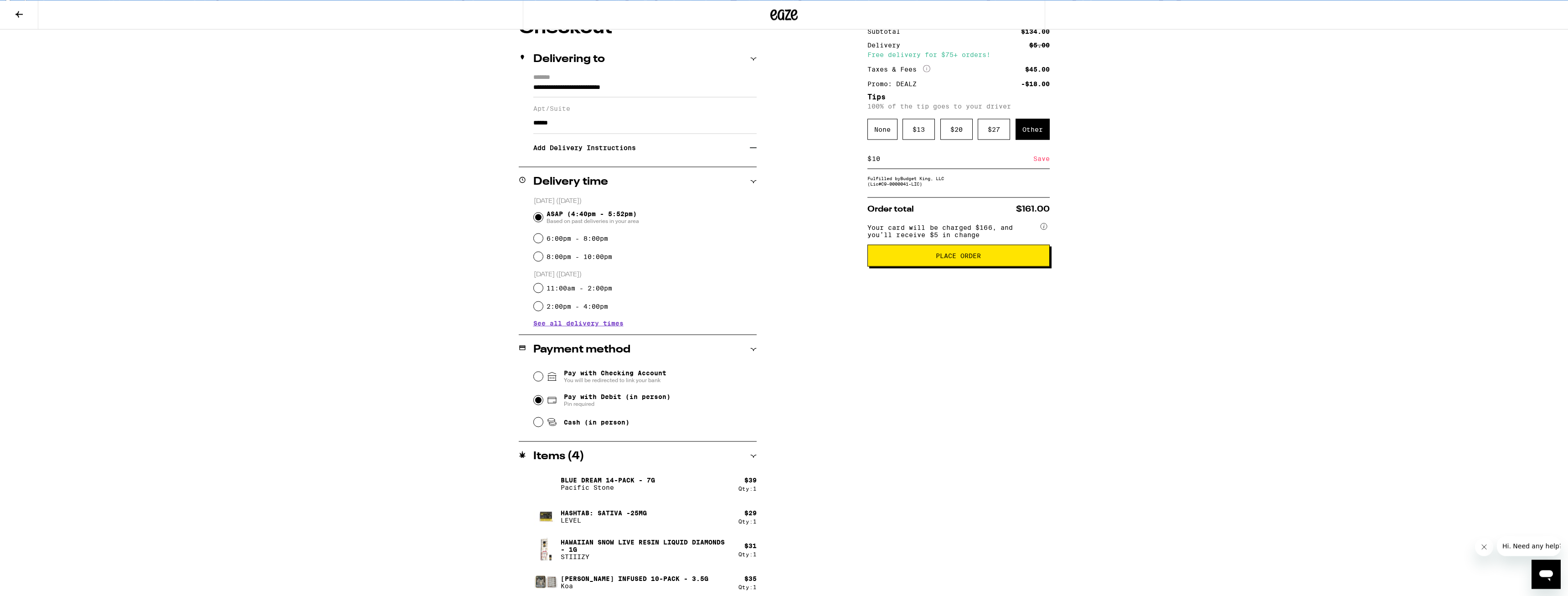
scroll to position [98, 0]
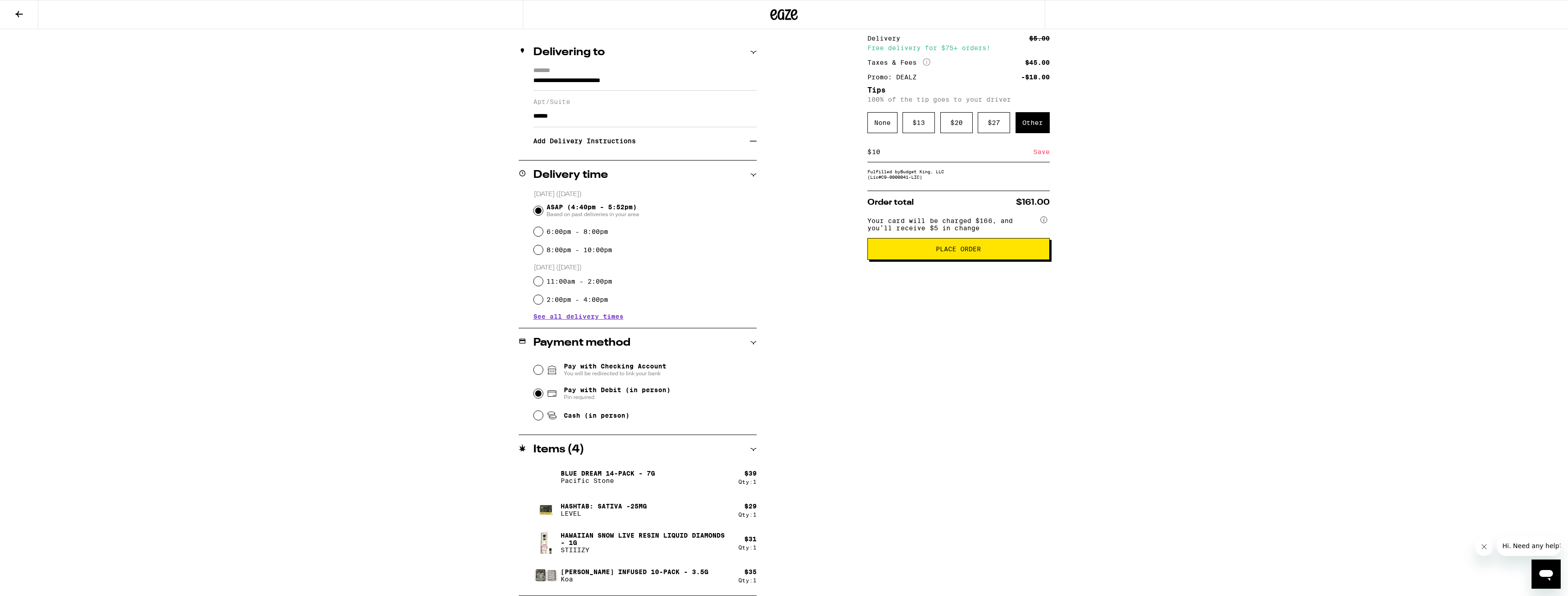
type input "10"
click at [649, 347] on div "**********" at bounding box center [784, 304] width 657 height 584
click at [649, 347] on div "Subtotal $134.00 Delivery $5.00 Free delivery for $75+ orders! Taxes & Fees Mor…" at bounding box center [959, 304] width 182 height 584
click at [649, 153] on div "Save" at bounding box center [1041, 152] width 16 height 20
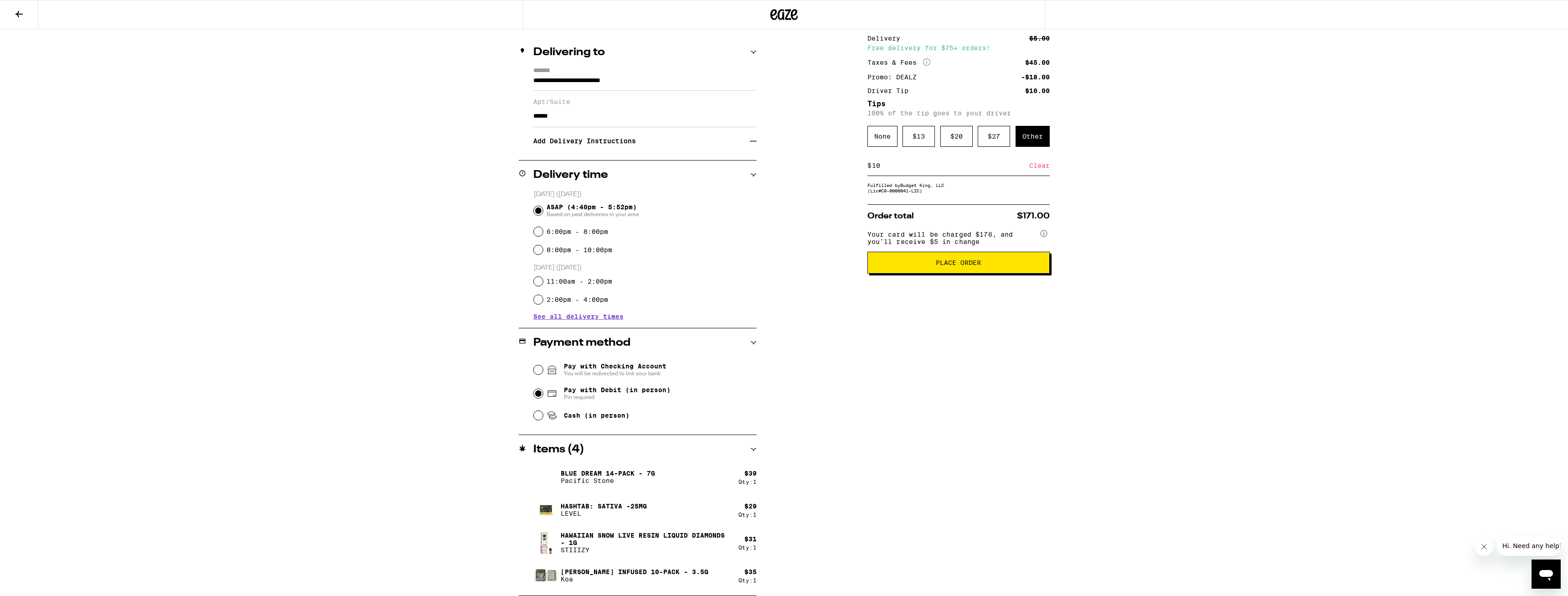
click at [649, 266] on span "Place Order" at bounding box center [959, 262] width 167 height 6
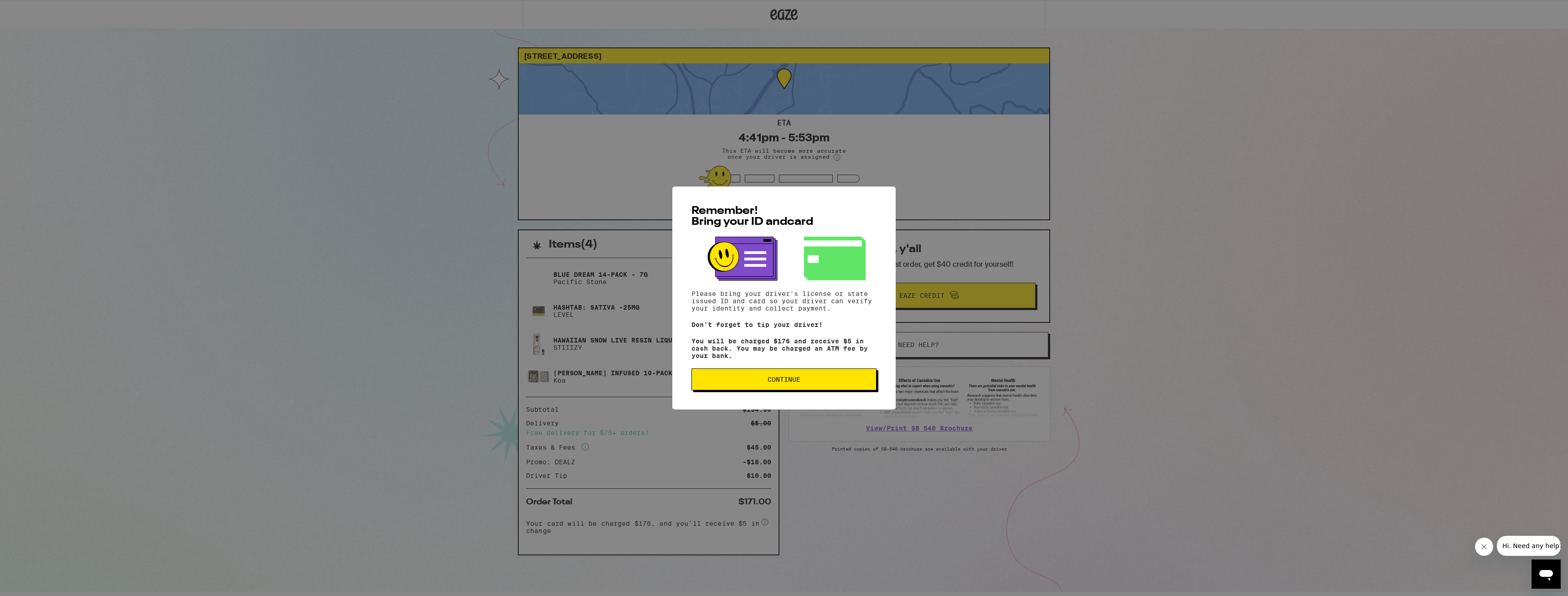
click at [649, 347] on span "Continue" at bounding box center [784, 379] width 169 height 6
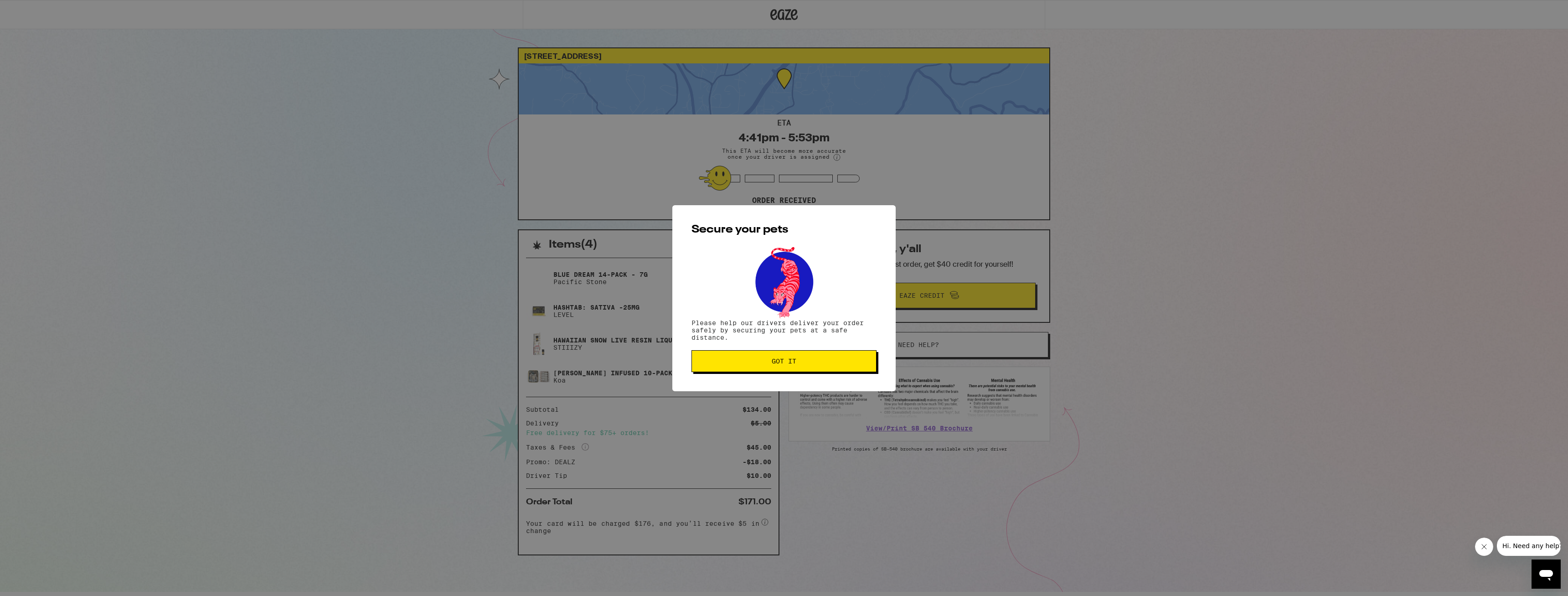
click at [87, 191] on div "Secure your pets Please help our drivers deliver your order safely by securing …" at bounding box center [784, 298] width 1568 height 596
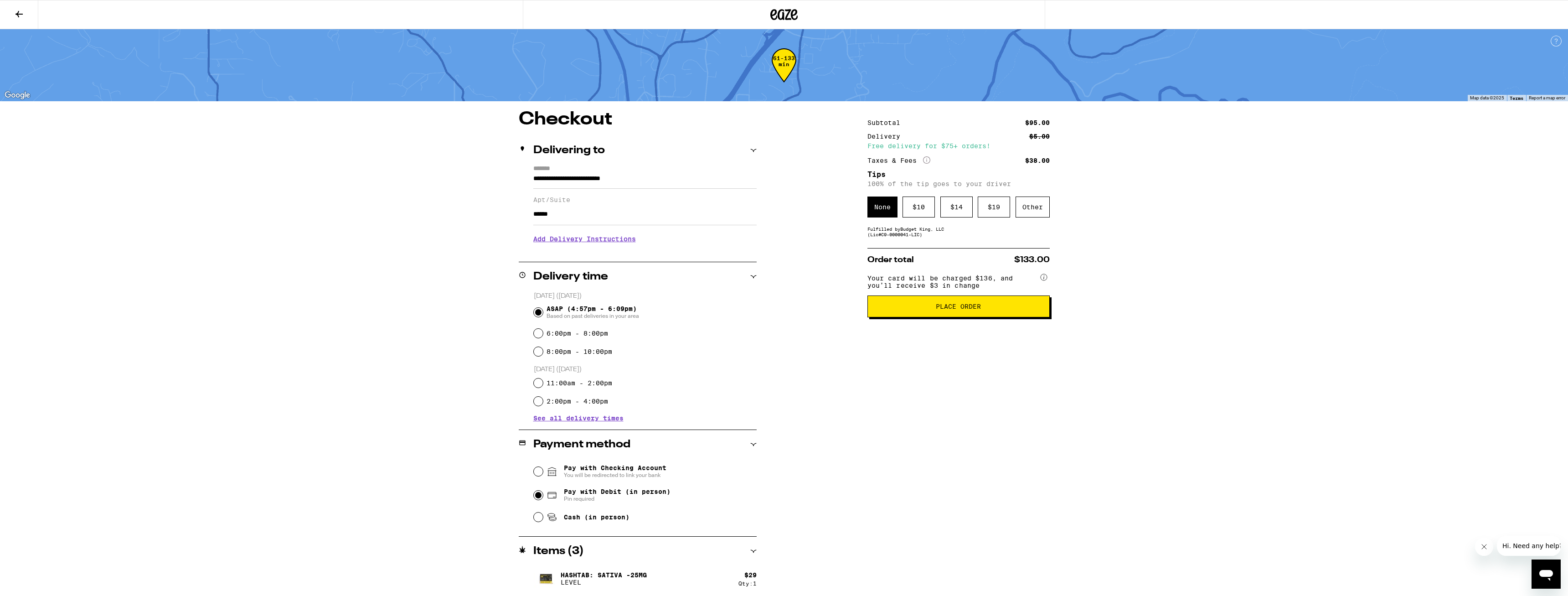
drag, startPoint x: 149, startPoint y: 189, endPoint x: 149, endPoint y: 200, distance: 11.0
click at [149, 193] on div "**********" at bounding box center [784, 333] width 1568 height 665
click at [149, 200] on div "**********" at bounding box center [784, 333] width 1568 height 665
click at [26, 16] on button at bounding box center [19, 15] width 38 height 29
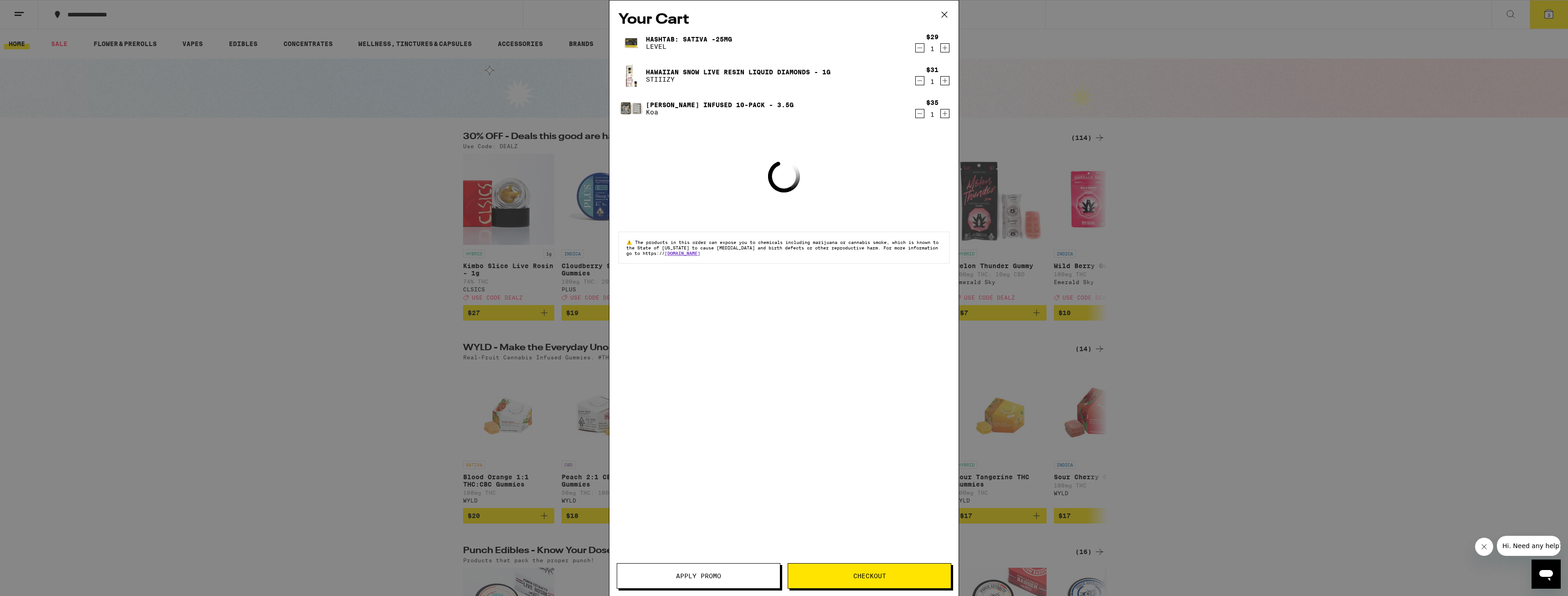
click at [79, 262] on div "Your Cart Hashtab: Sativa -25mg LEVEL $29 1 Hawaiian Snow Live Resin Liquid Dia…" at bounding box center [784, 298] width 1568 height 596
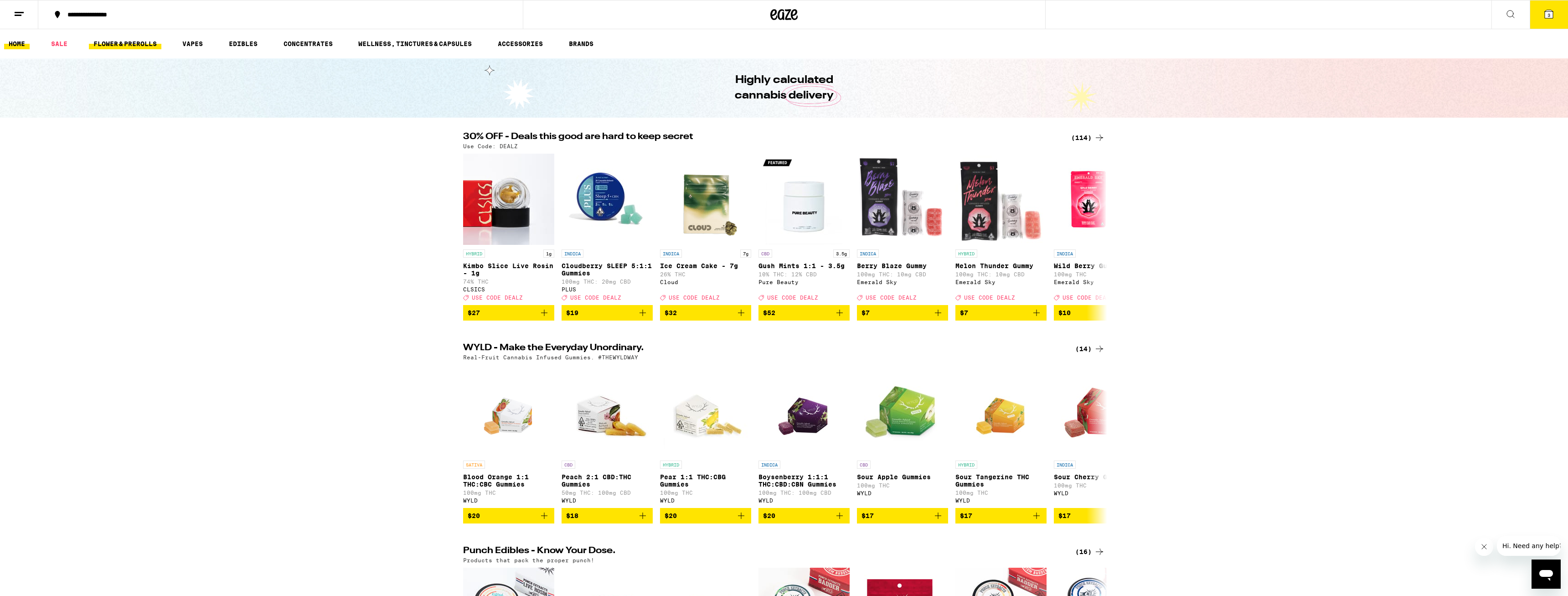
click at [143, 44] on link "FLOWER & PREROLLS" at bounding box center [125, 43] width 73 height 11
click at [126, 44] on link "FLOWER & PREROLLS" at bounding box center [125, 43] width 73 height 11
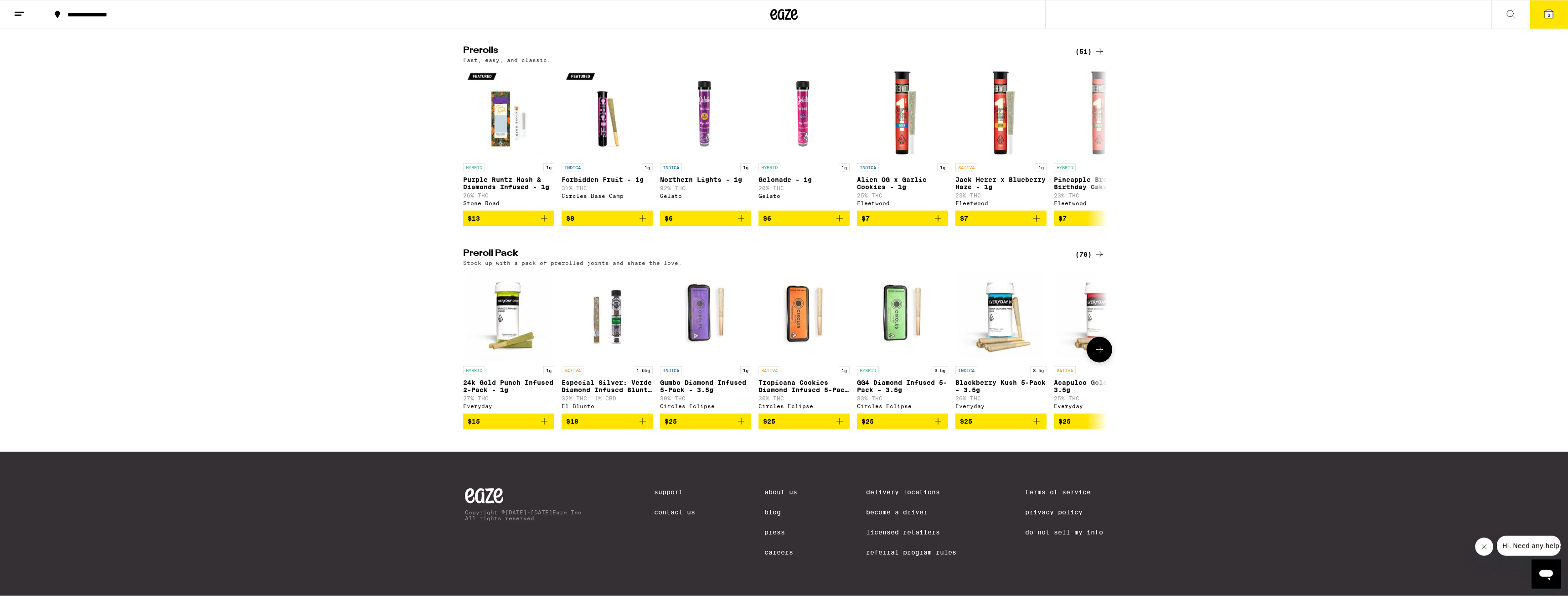
scroll to position [512, 0]
click at [649, 260] on div "(70)" at bounding box center [1090, 254] width 30 height 11
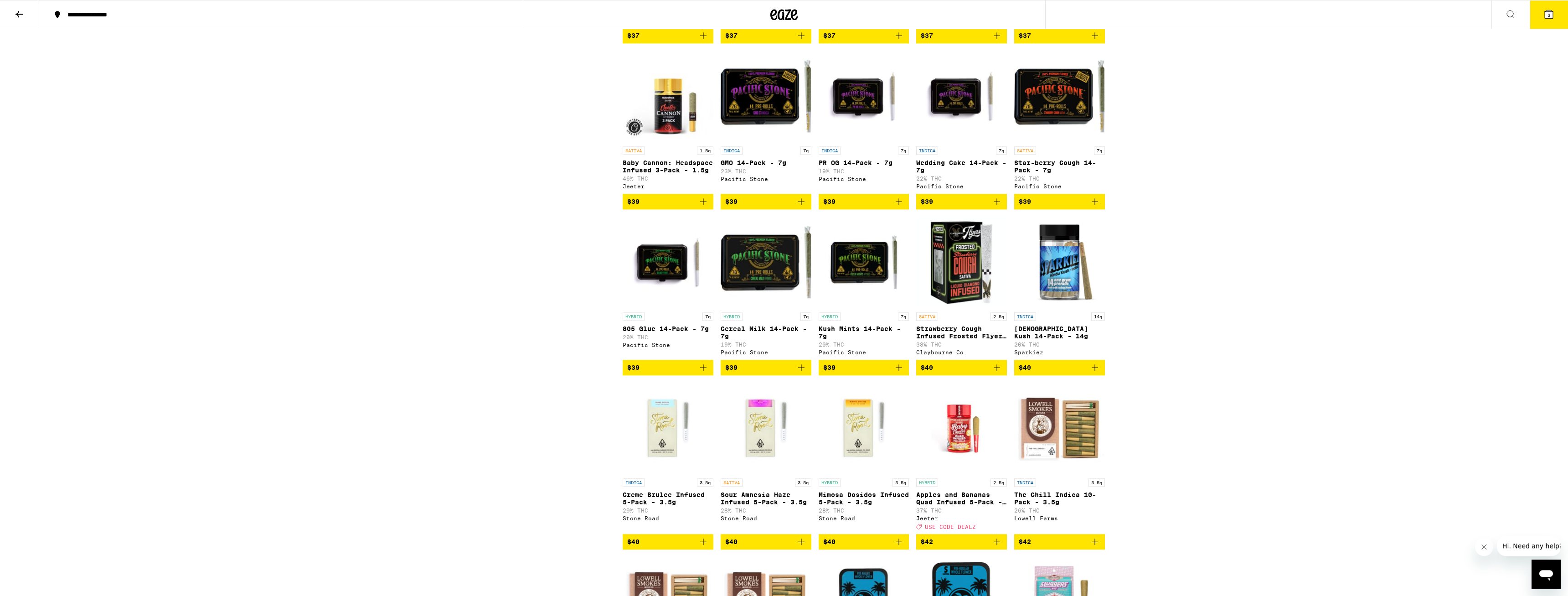
scroll to position [1442, 0]
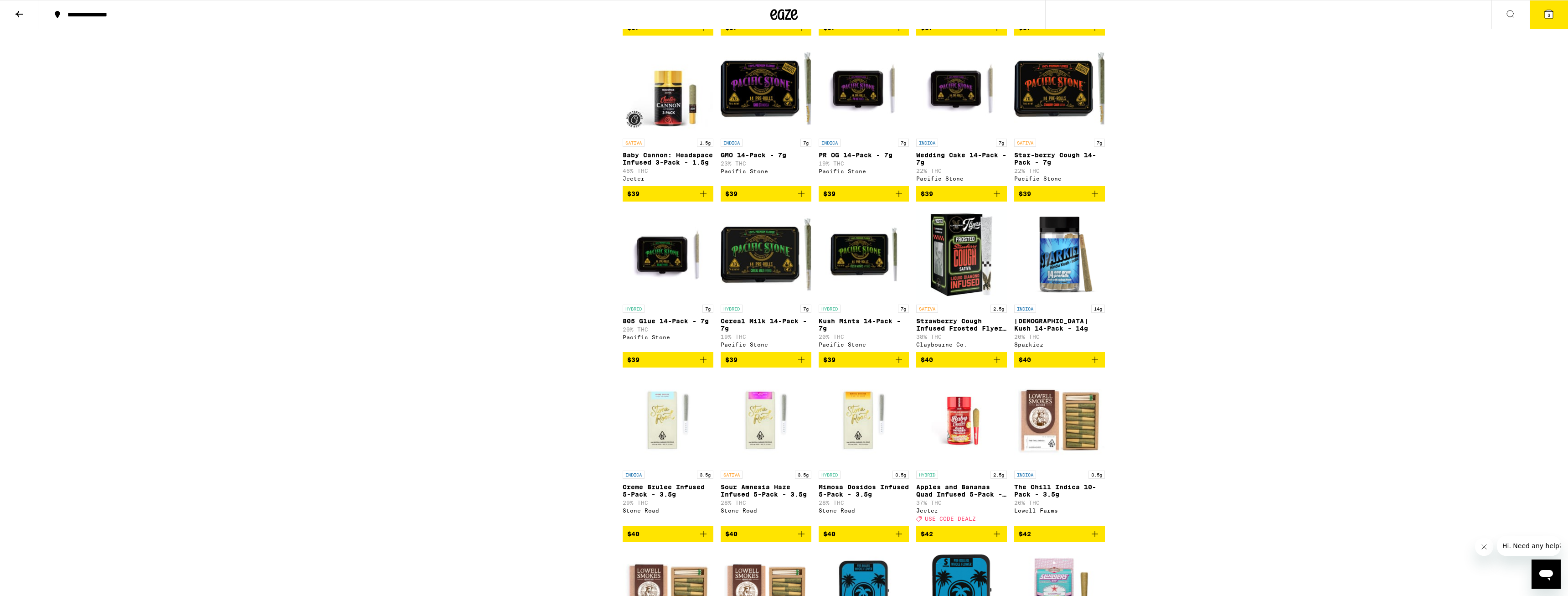
click at [649, 199] on icon "Add to bag" at bounding box center [1094, 193] width 11 height 11
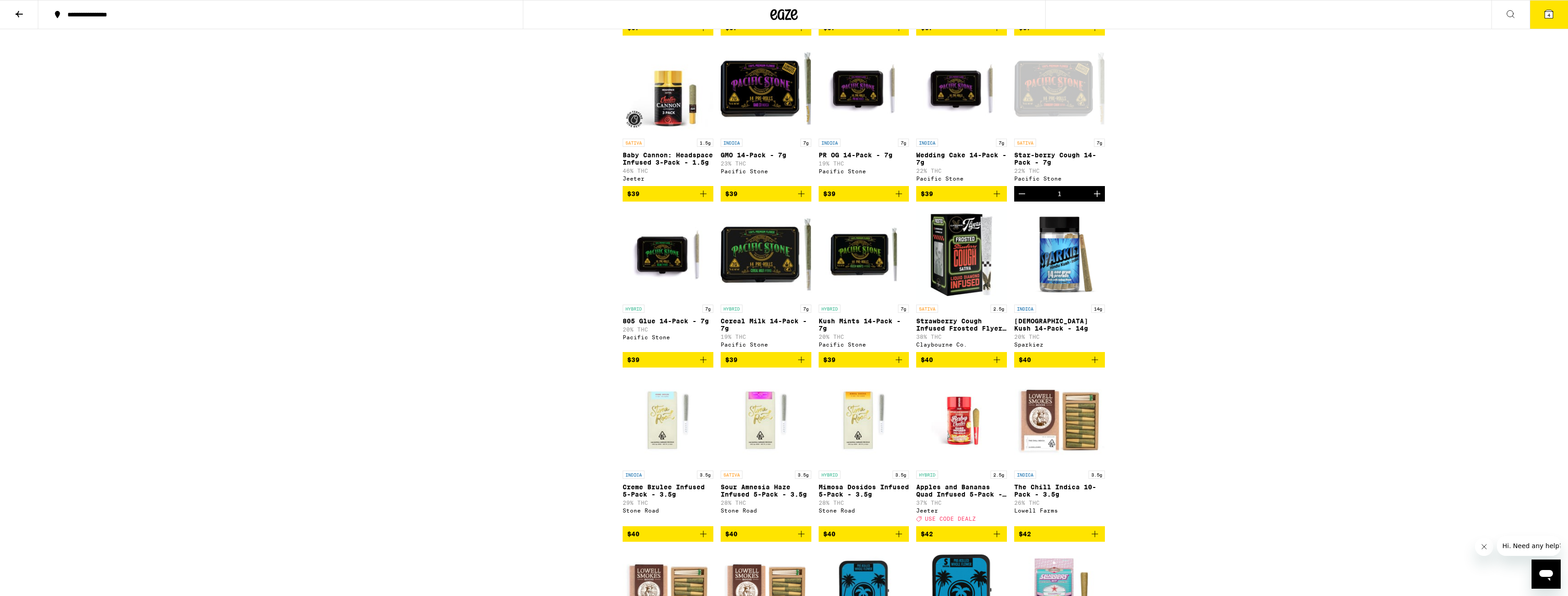
click at [649, 18] on span "4" at bounding box center [1549, 15] width 3 height 6
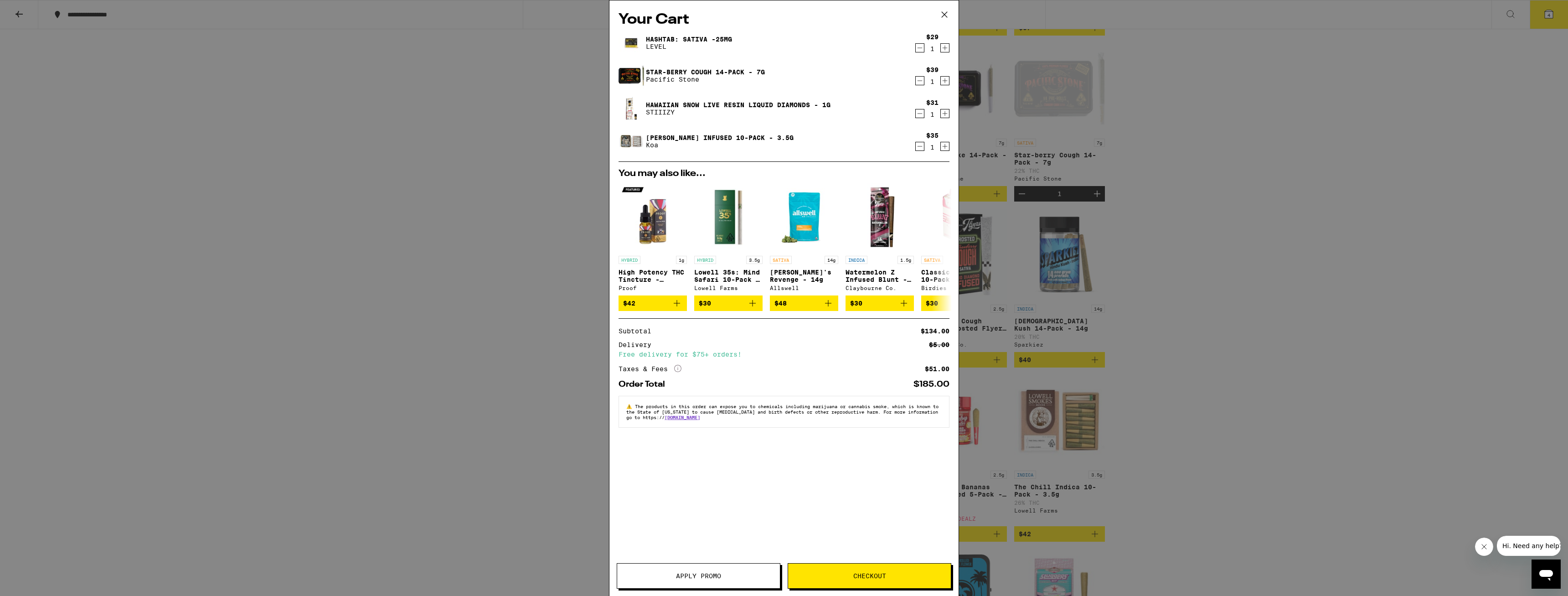
click at [649, 347] on span "Apply Promo" at bounding box center [698, 576] width 163 height 6
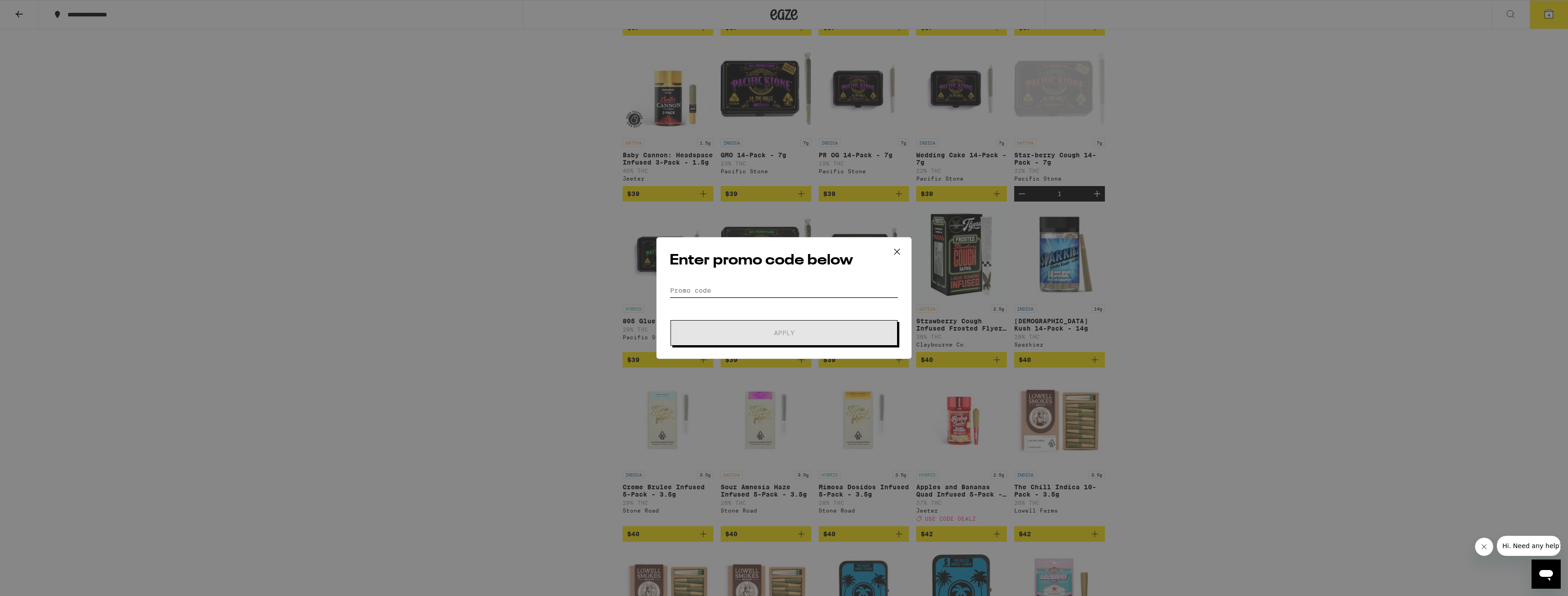
click at [649, 287] on input "Promo Code" at bounding box center [784, 290] width 229 height 13
type input "DEALZ"
click at [649, 331] on span "Apply" at bounding box center [784, 333] width 164 height 6
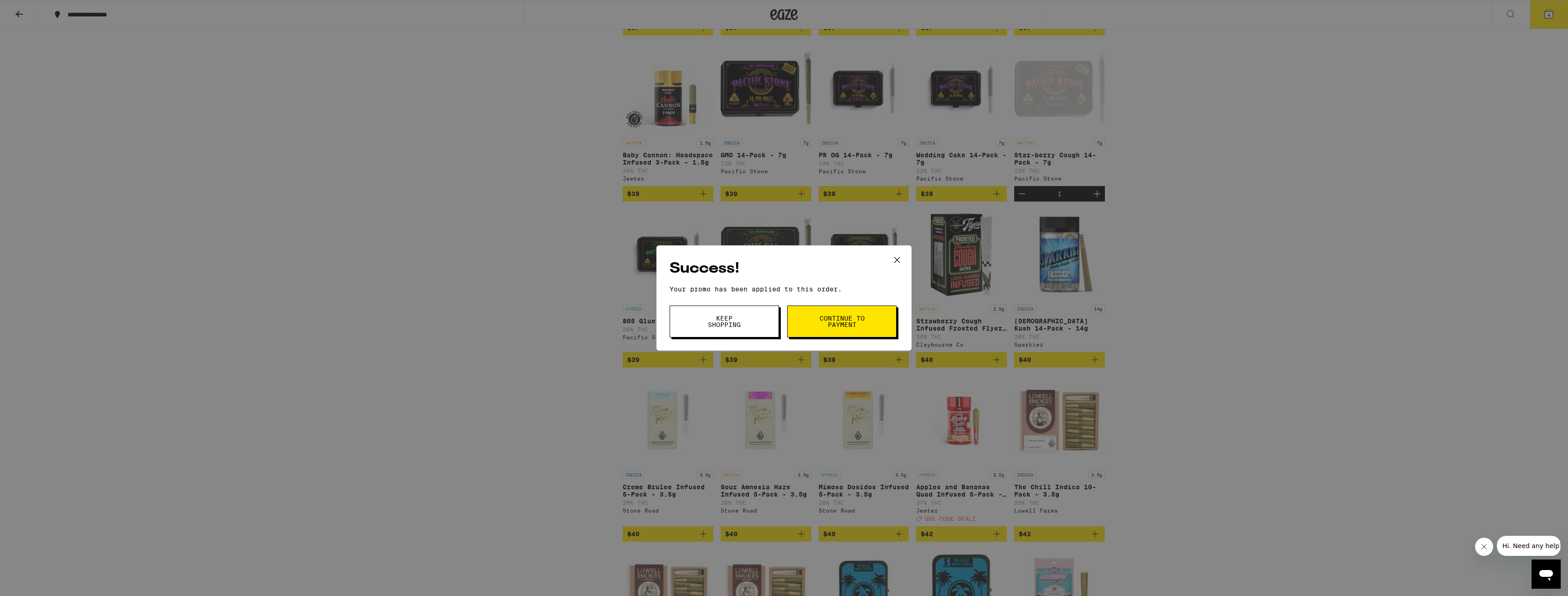
click at [649, 311] on button "Continue to payment" at bounding box center [842, 321] width 109 height 32
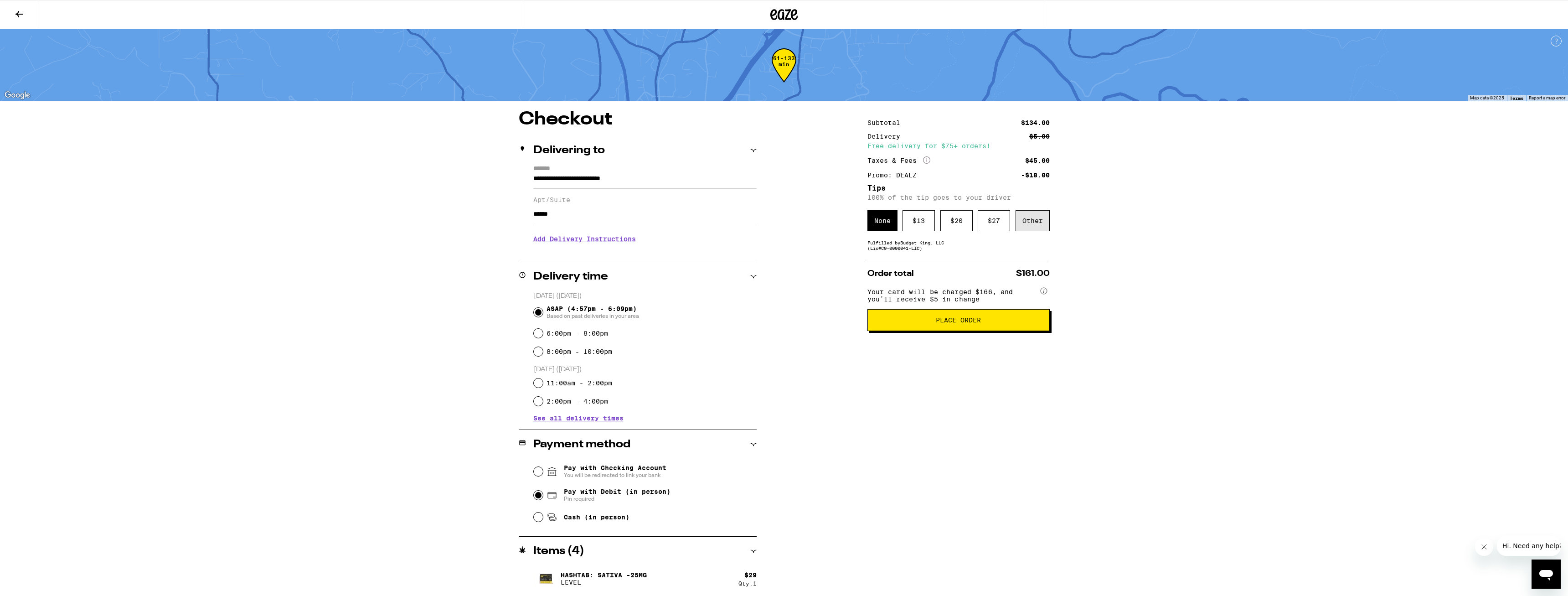
click at [649, 222] on div "Other" at bounding box center [1033, 221] width 34 height 21
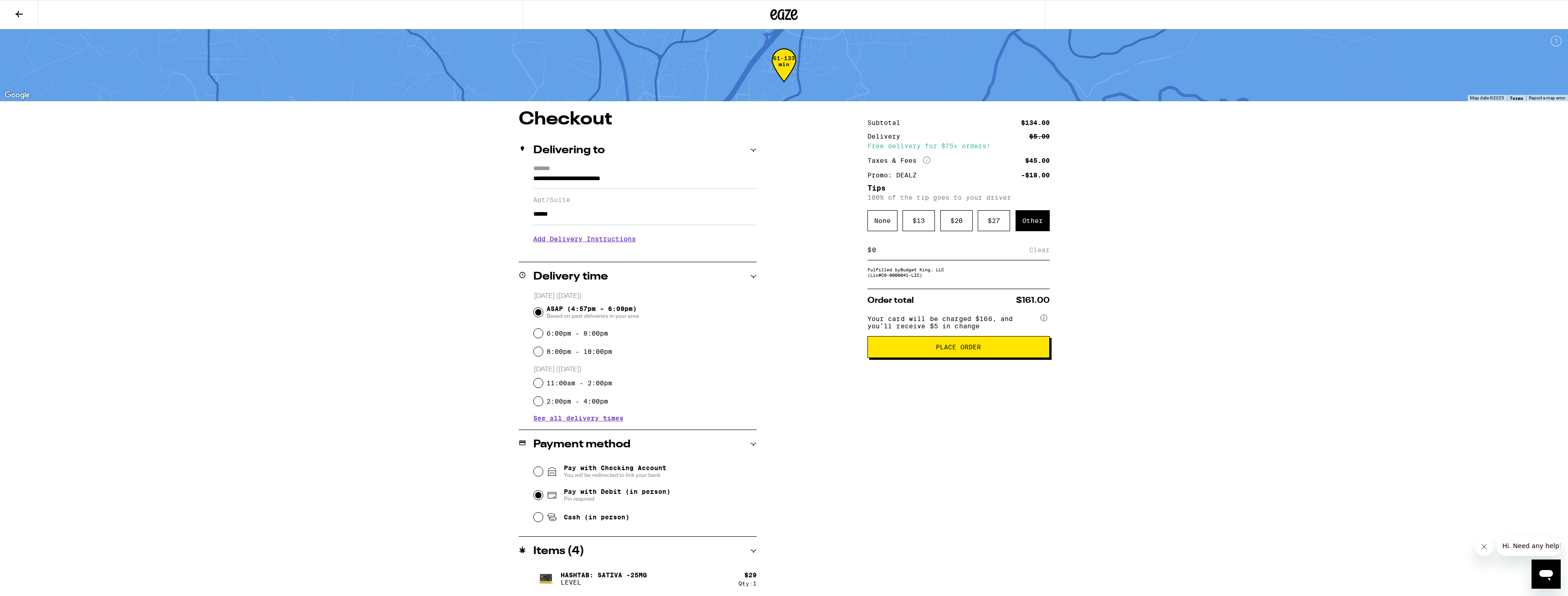
click at [649, 254] on input at bounding box center [950, 250] width 157 height 8
click at [649, 253] on input "10" at bounding box center [952, 250] width 162 height 8
type input "10"
click at [649, 256] on div "Save" at bounding box center [1041, 250] width 16 height 20
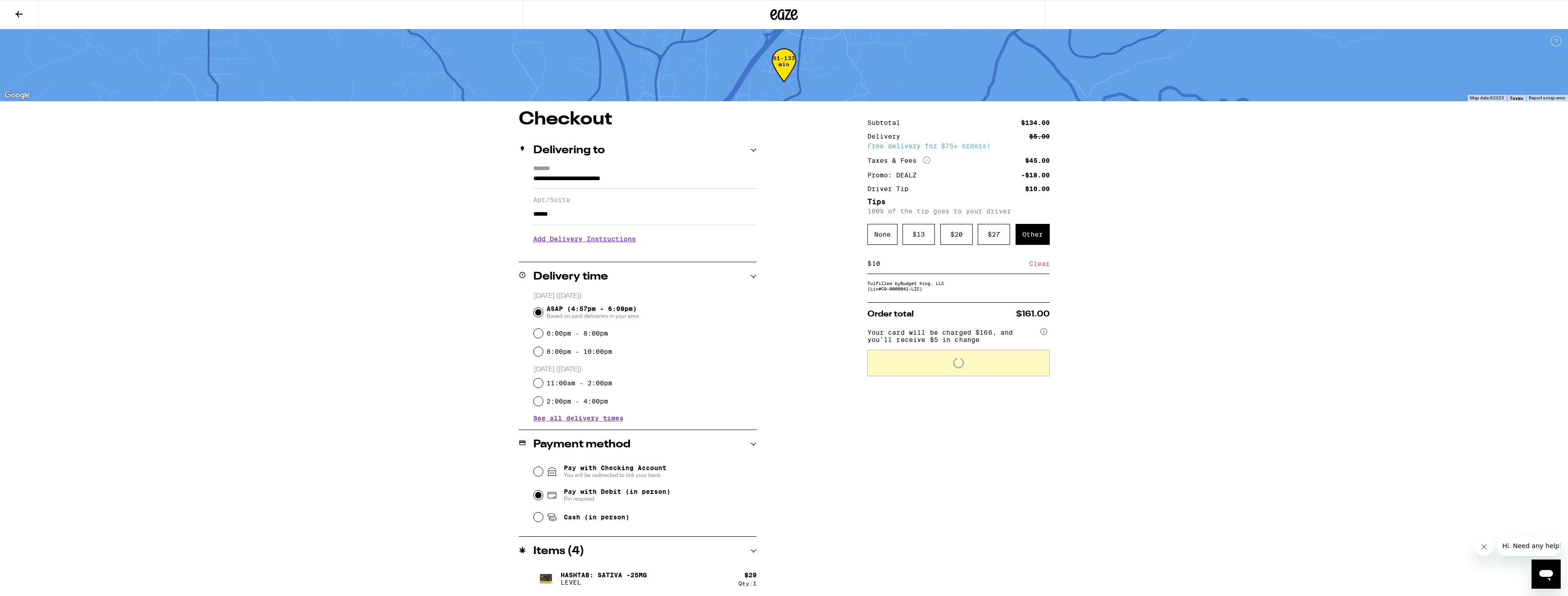
click at [649, 217] on input "******" at bounding box center [645, 214] width 223 height 22
click at [649, 245] on div "**********" at bounding box center [784, 404] width 657 height 588
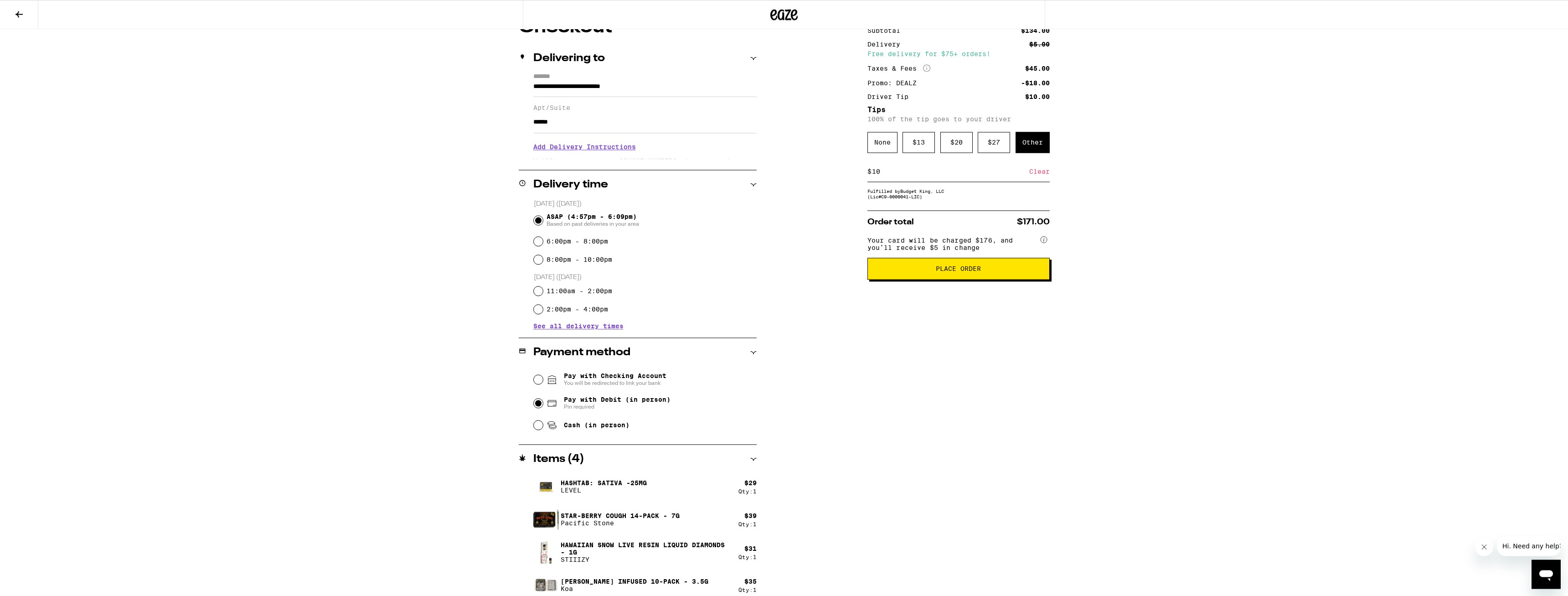
scroll to position [102, 0]
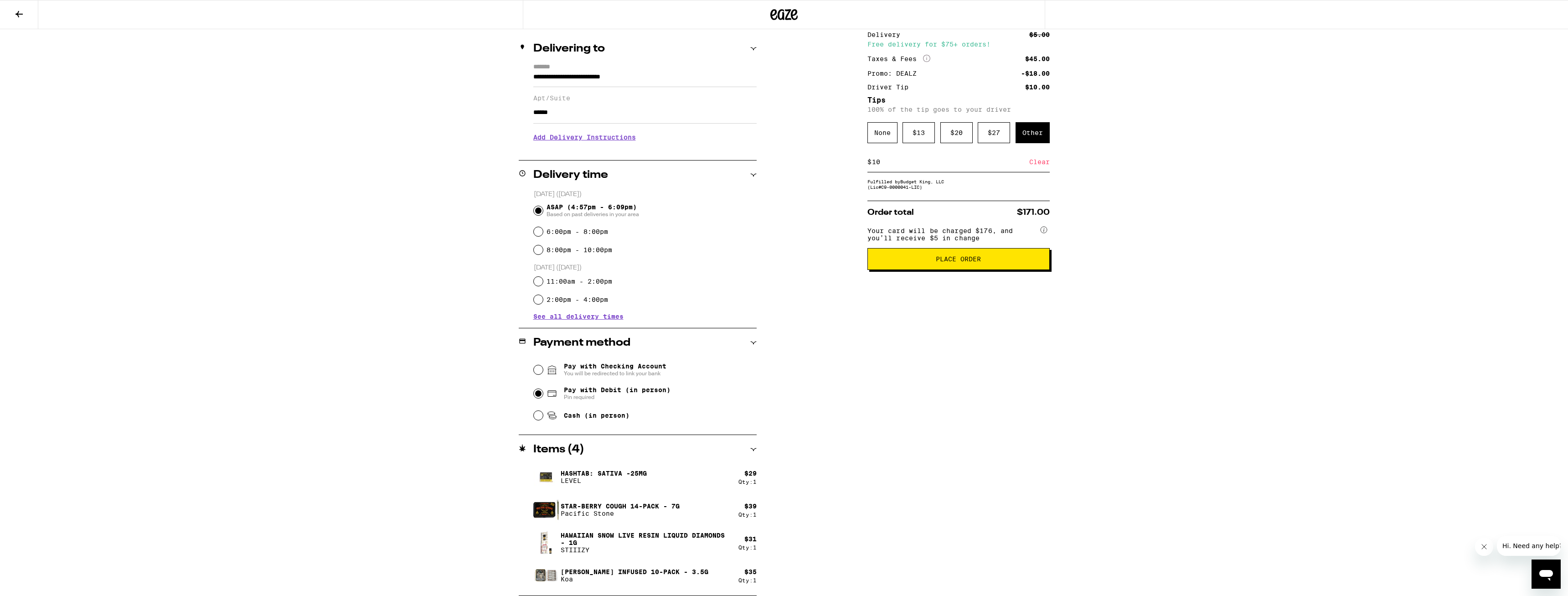
click at [649, 262] on span "Place Order" at bounding box center [959, 258] width 167 height 6
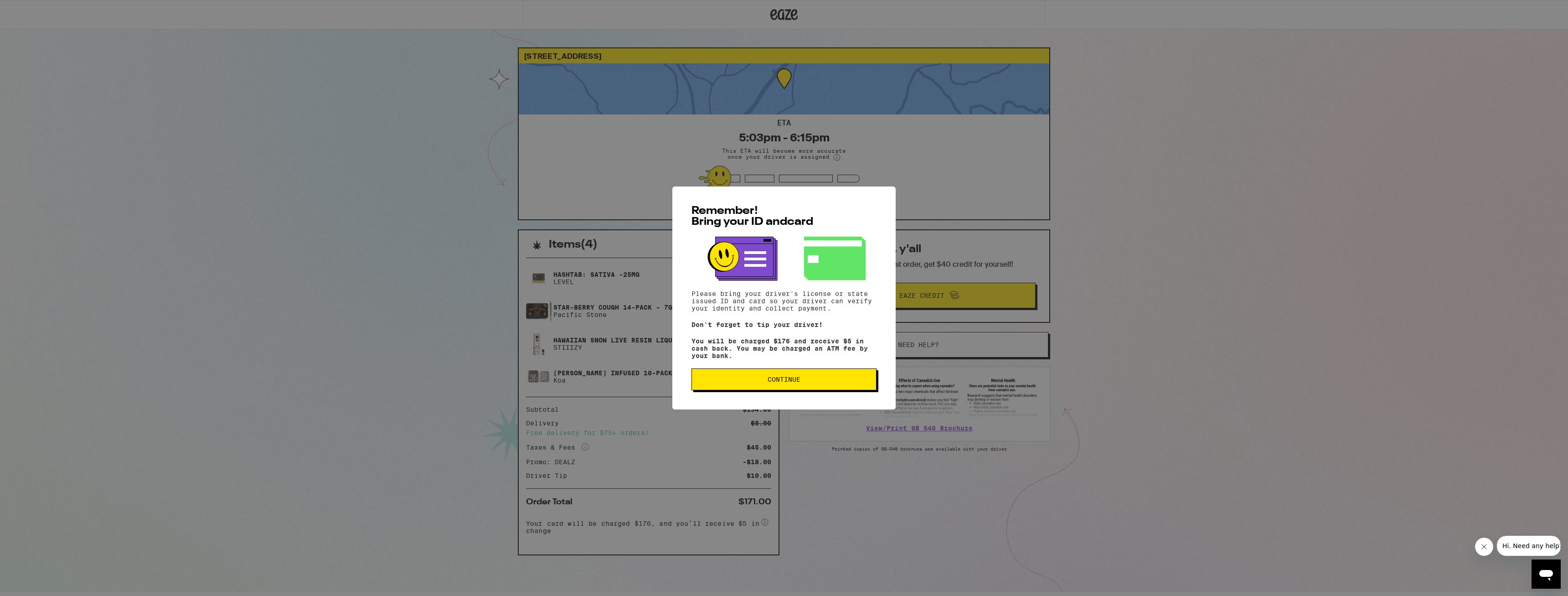
click at [649, 254] on div "Remember! Bring your ID and card Please bring your driver's license or state is…" at bounding box center [784, 298] width 1568 height 596
